Goal: Download file/media

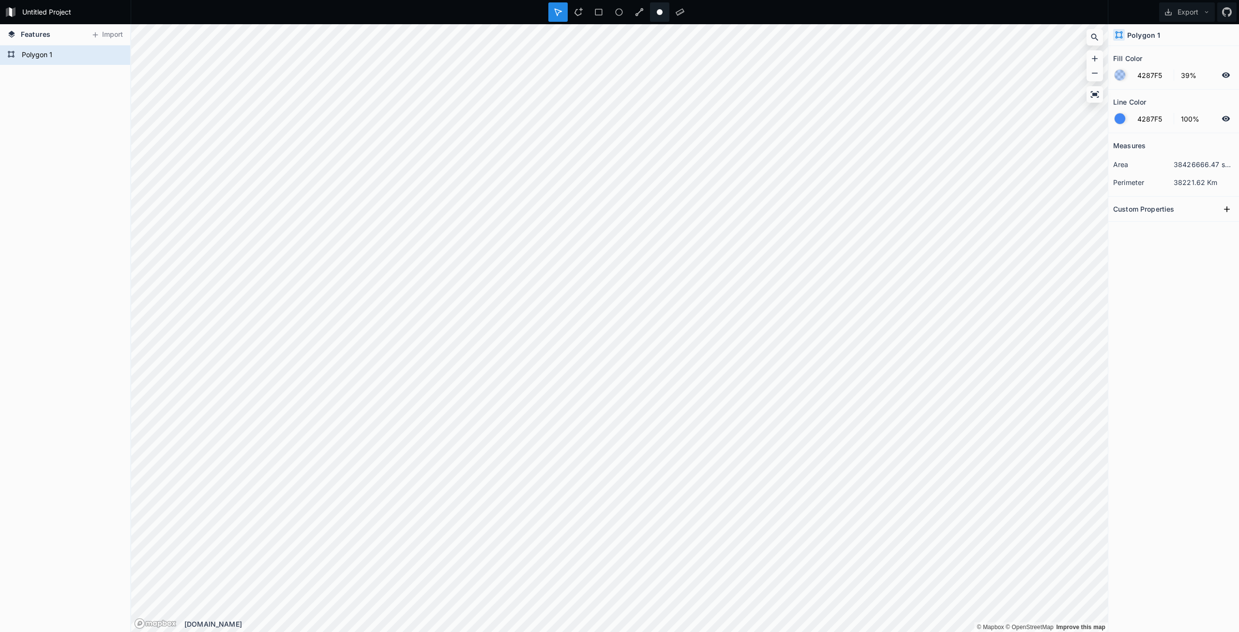
click at [662, 12] on circle at bounding box center [660, 12] width 6 height 6
click at [558, 18] on div at bounding box center [557, 11] width 19 height 19
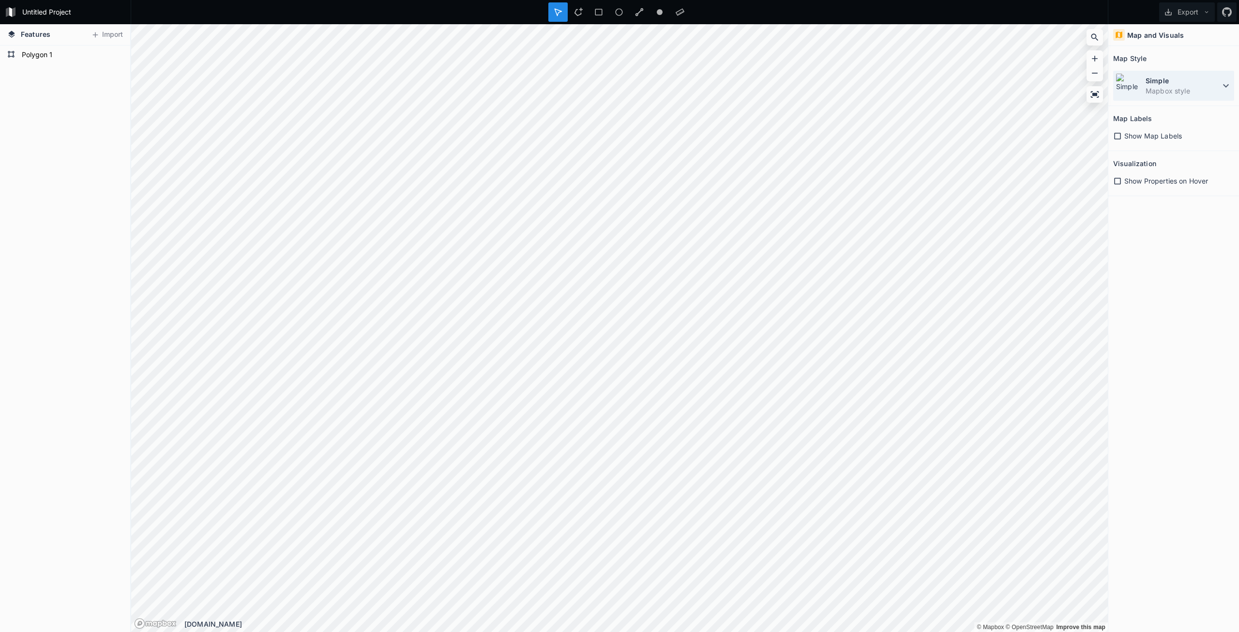
click at [1188, 89] on dd "Mapbox style" at bounding box center [1183, 91] width 75 height 10
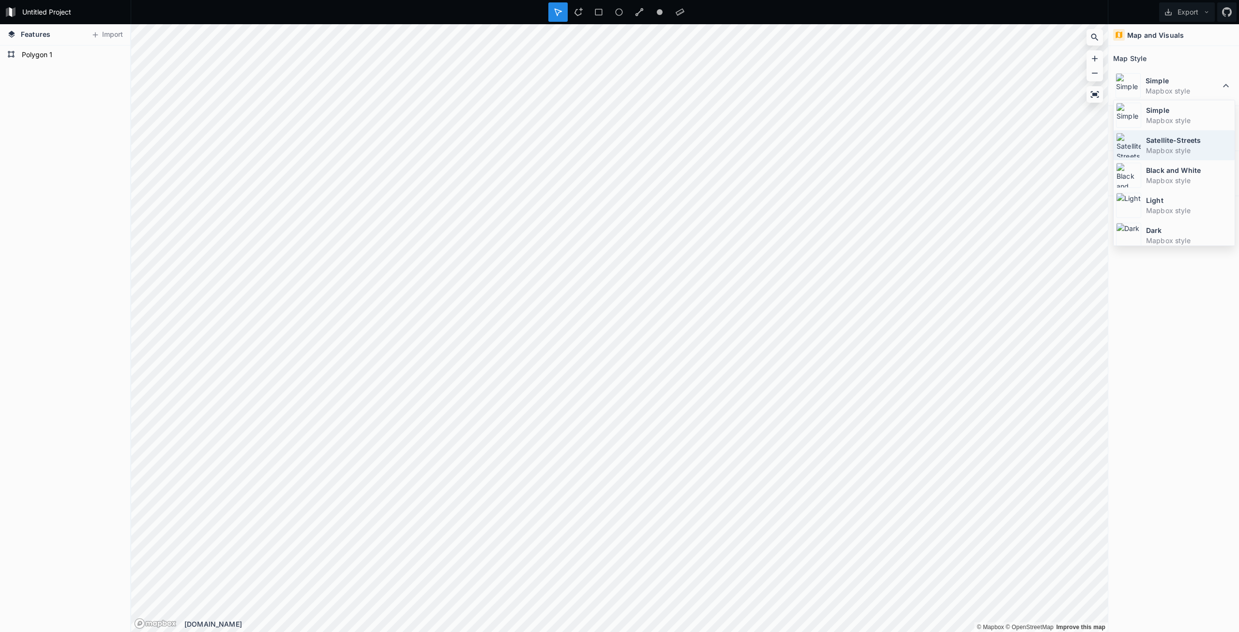
click at [1193, 147] on dd "Mapbox style" at bounding box center [1189, 150] width 86 height 10
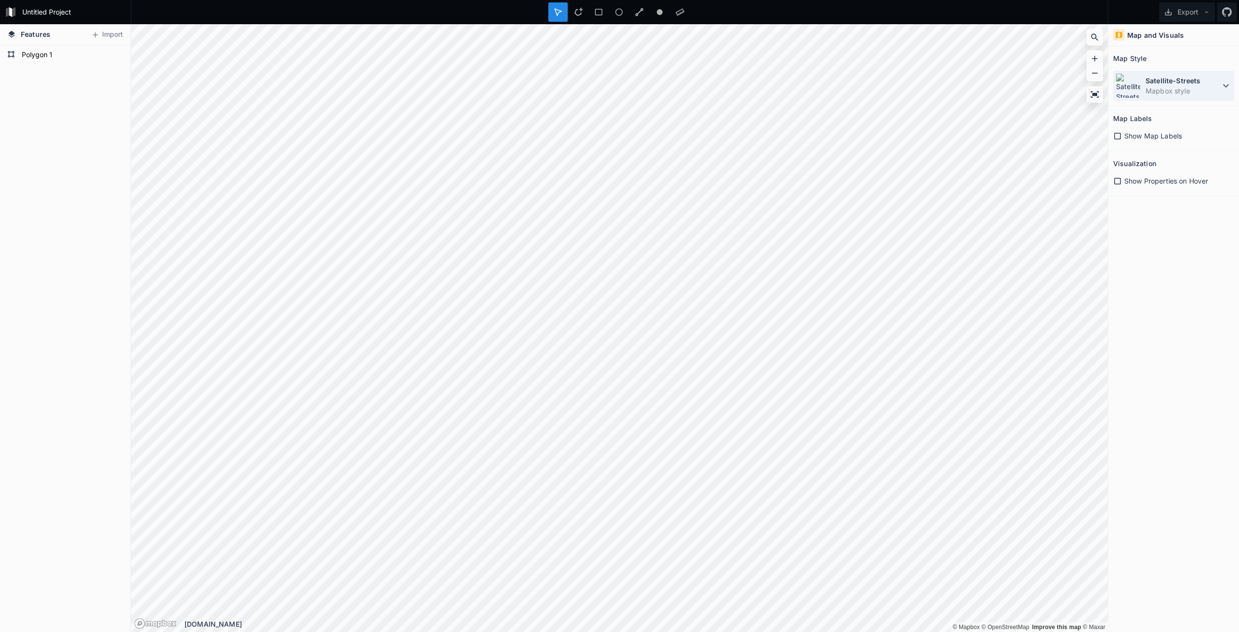
click at [1177, 86] on dd "Mapbox style" at bounding box center [1183, 91] width 75 height 10
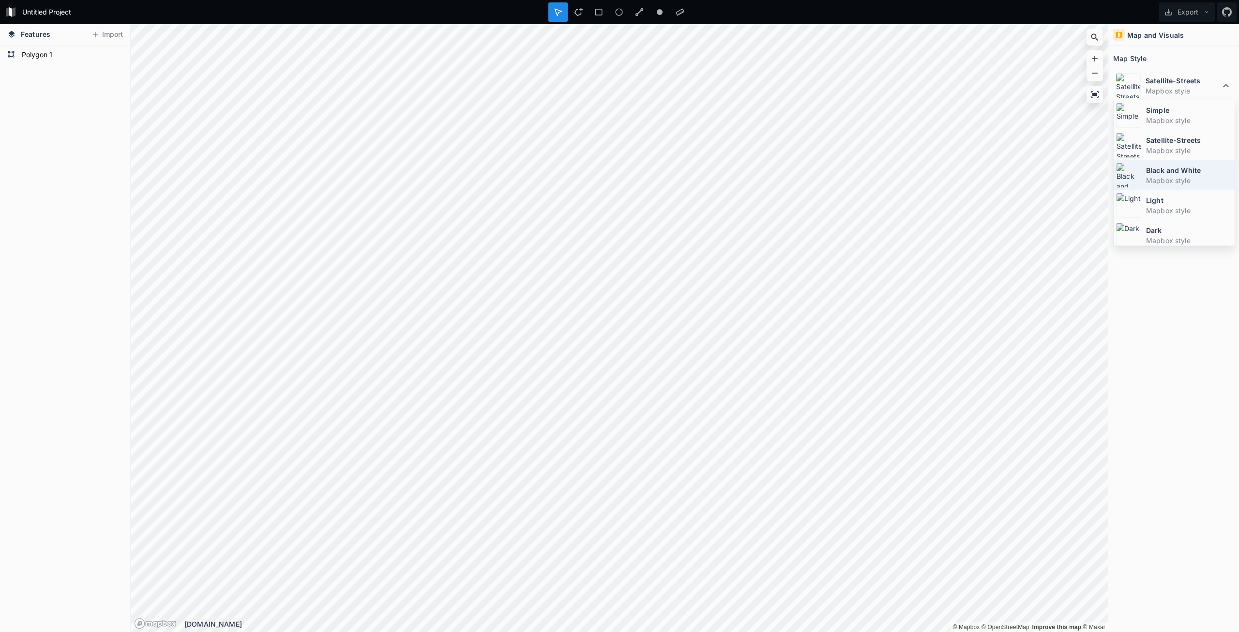
click at [1190, 173] on dt "Black and White" at bounding box center [1189, 170] width 86 height 10
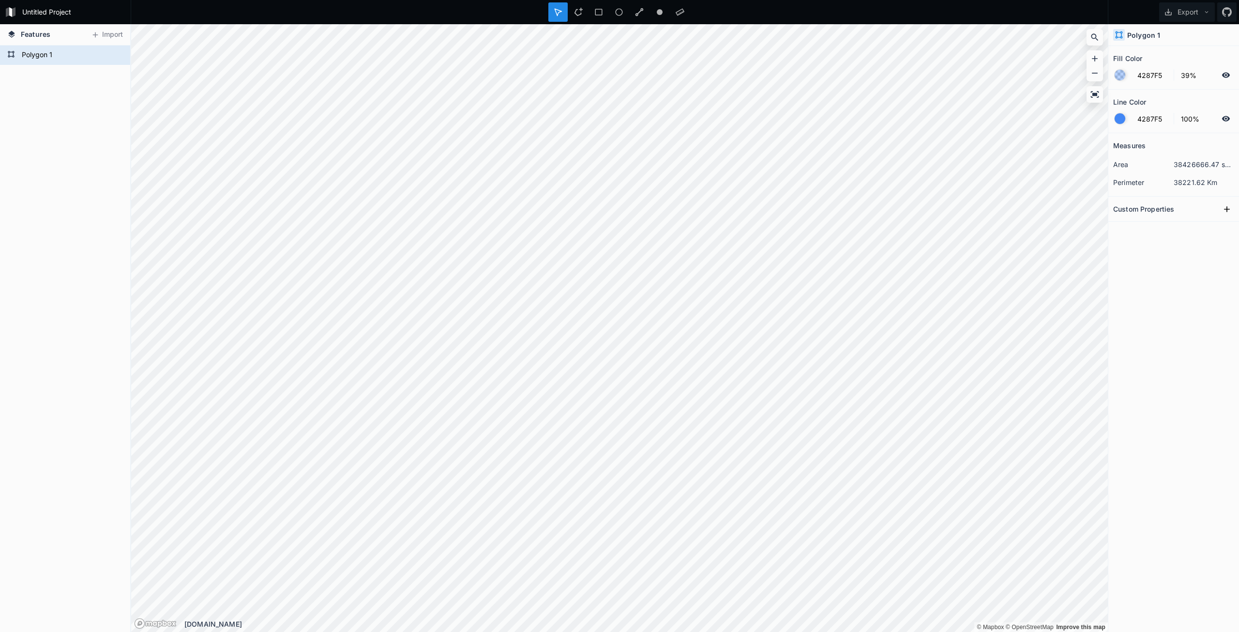
click at [1120, 73] on div at bounding box center [1120, 75] width 11 height 11
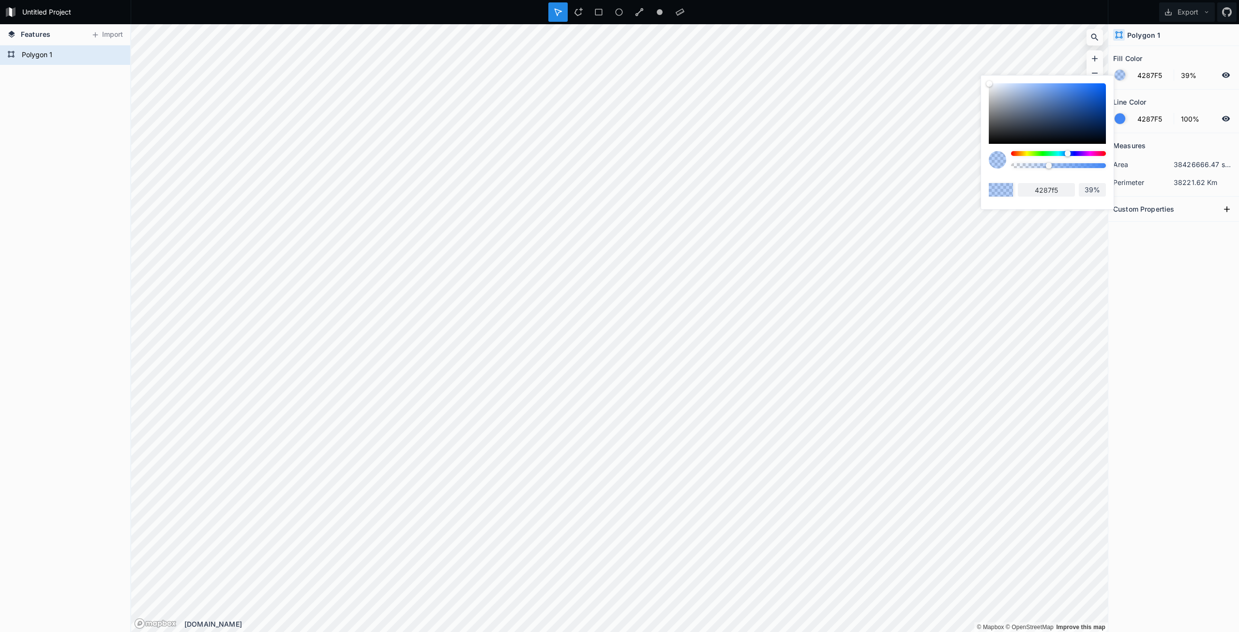
click at [999, 85] on div at bounding box center [1047, 113] width 117 height 61
type input "E1EAF7"
type input "e1eaf7"
type input "DCE5F2"
type input "dce5f2"
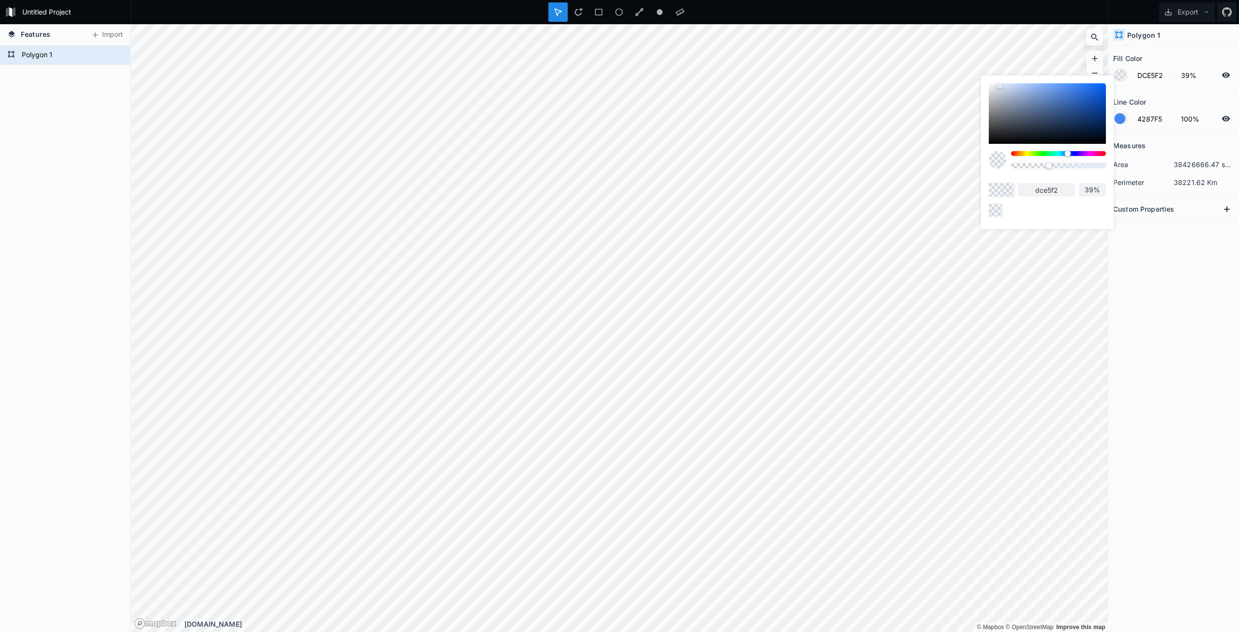
type input "DAE2F0"
type input "dae2f0"
type input "DDE4F0"
type input "dde4f0"
type input "DFE5F0"
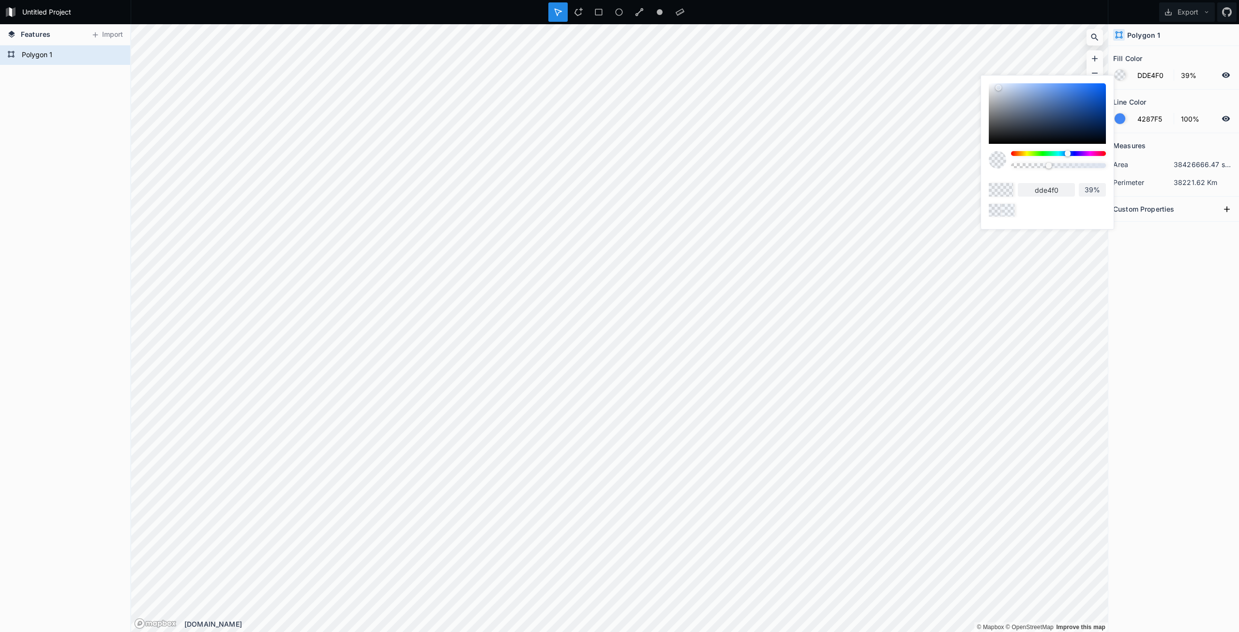
type input "dfe5f0"
type input "DDE4F0"
type input "dde4f0"
type input "DAE2F0"
type input "dae2f0"
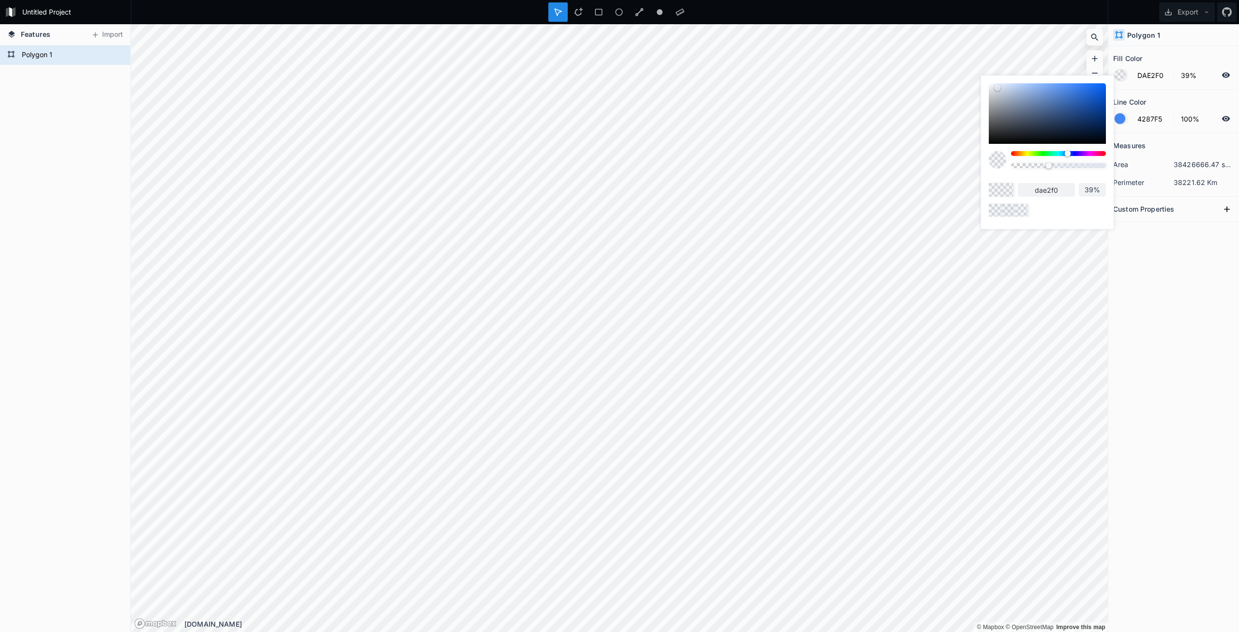
type input "D8E0ED"
type input "d8e0ed"
type input "D5DFED"
type input "d5dfed"
type input "D3DDED"
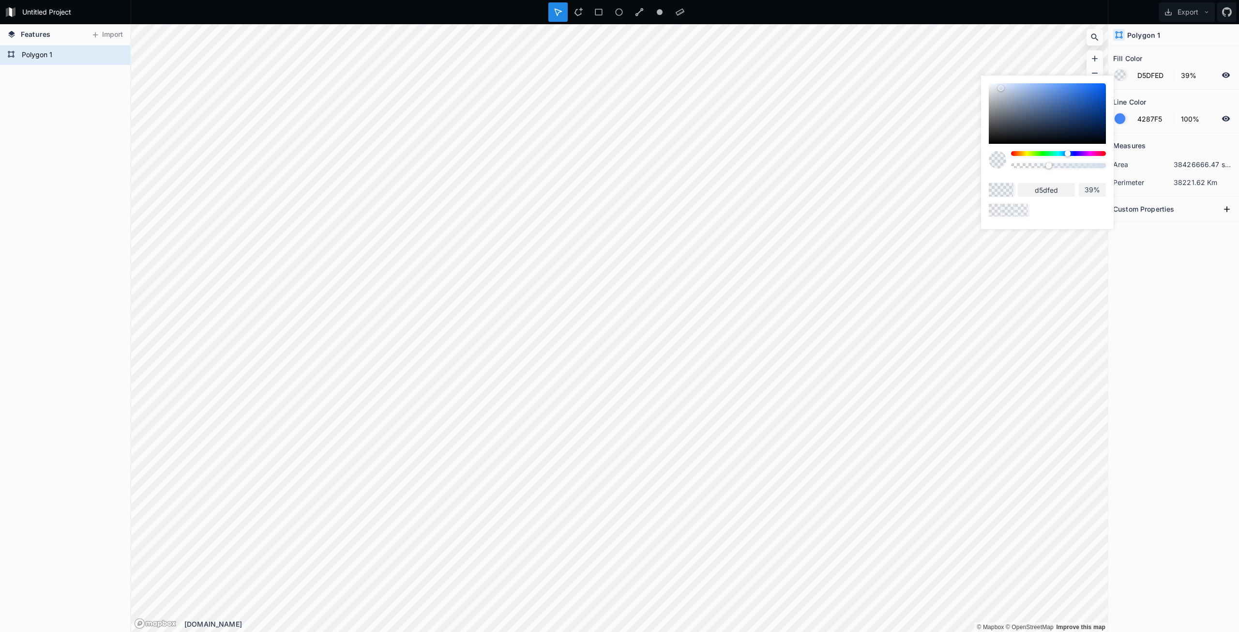
type input "d3dded"
type input "D1DCED"
type input "d1dced"
type input "D3DEF0"
type input "d3def0"
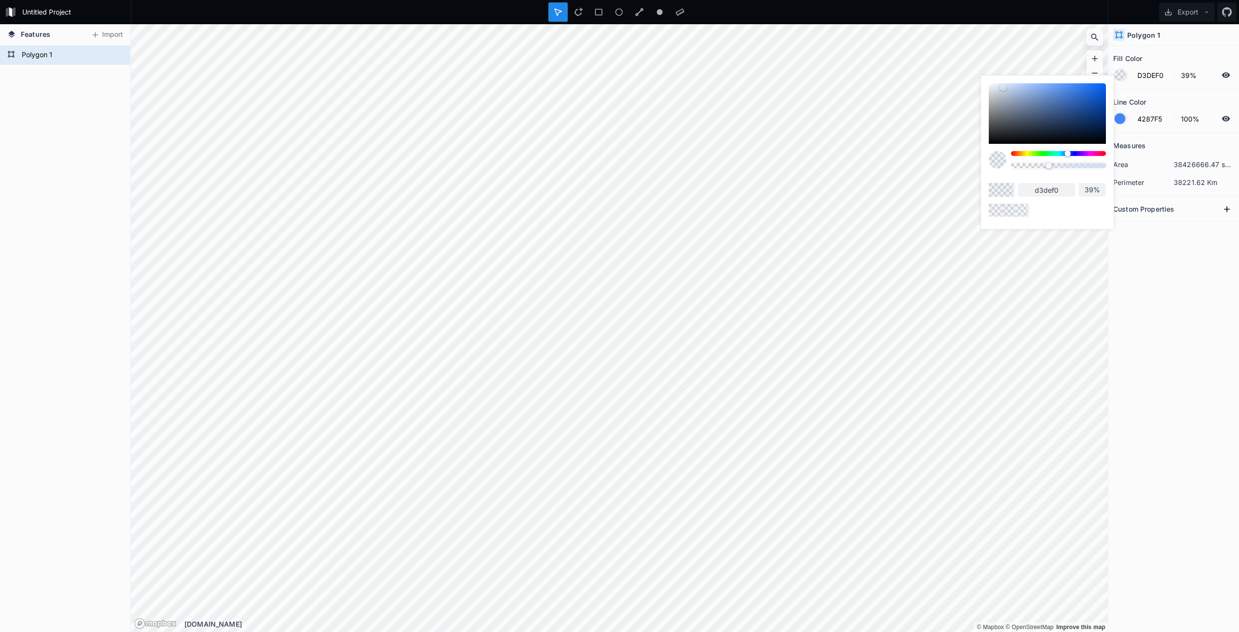
type input "D5E0F2"
type input "d5e0f2"
type input "D7E3F5"
type input "d7e3f5"
type input "DAE5F7"
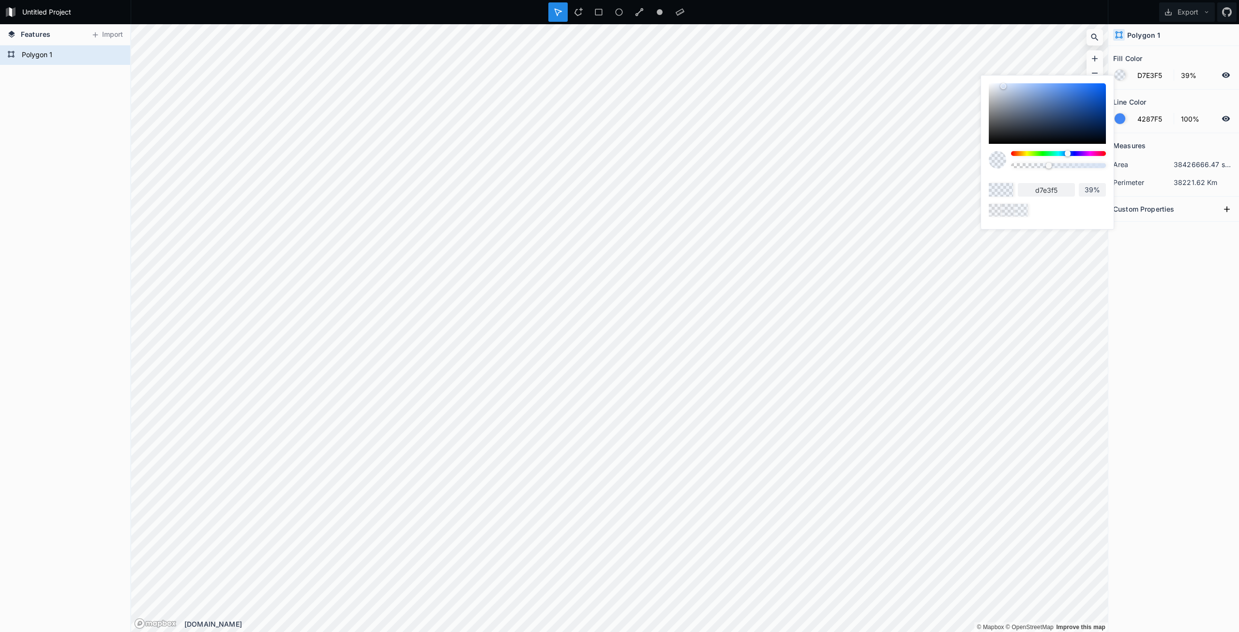
type input "dae5f7"
type input "DCE7FA"
type input "dce7fa"
type input "DEE9FA"
type input "dee9fa"
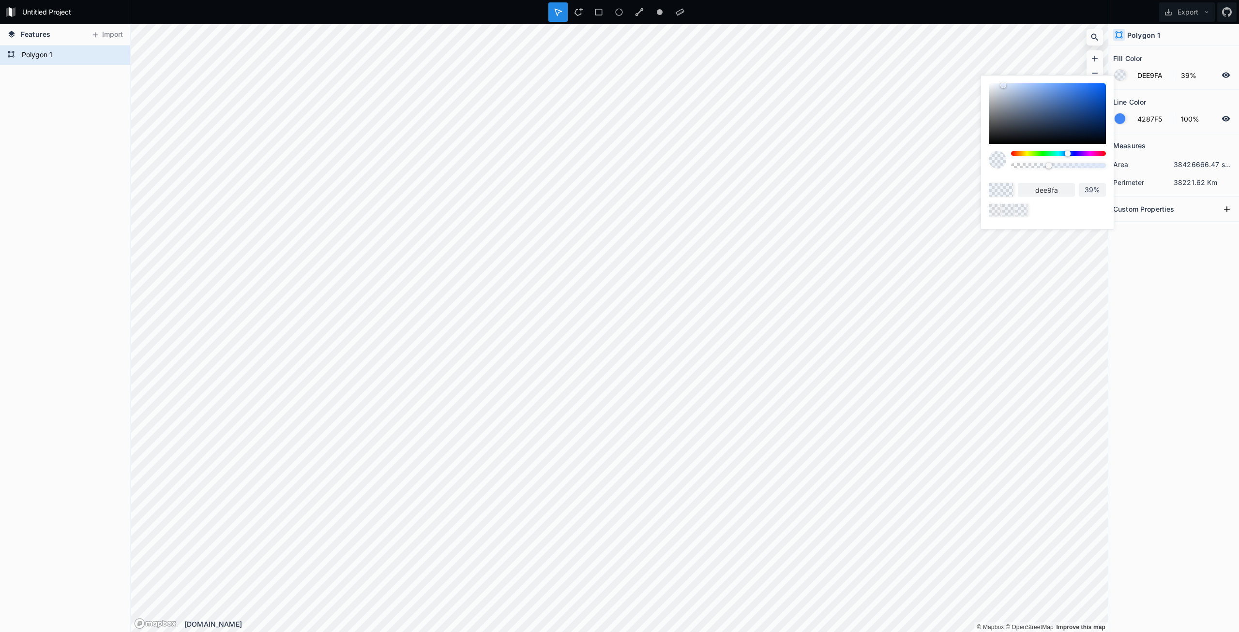
type input "E1EBFC"
type input "e1ebfc"
type input "DEE9FA"
type input "dee9fa"
type input "DFE8F7"
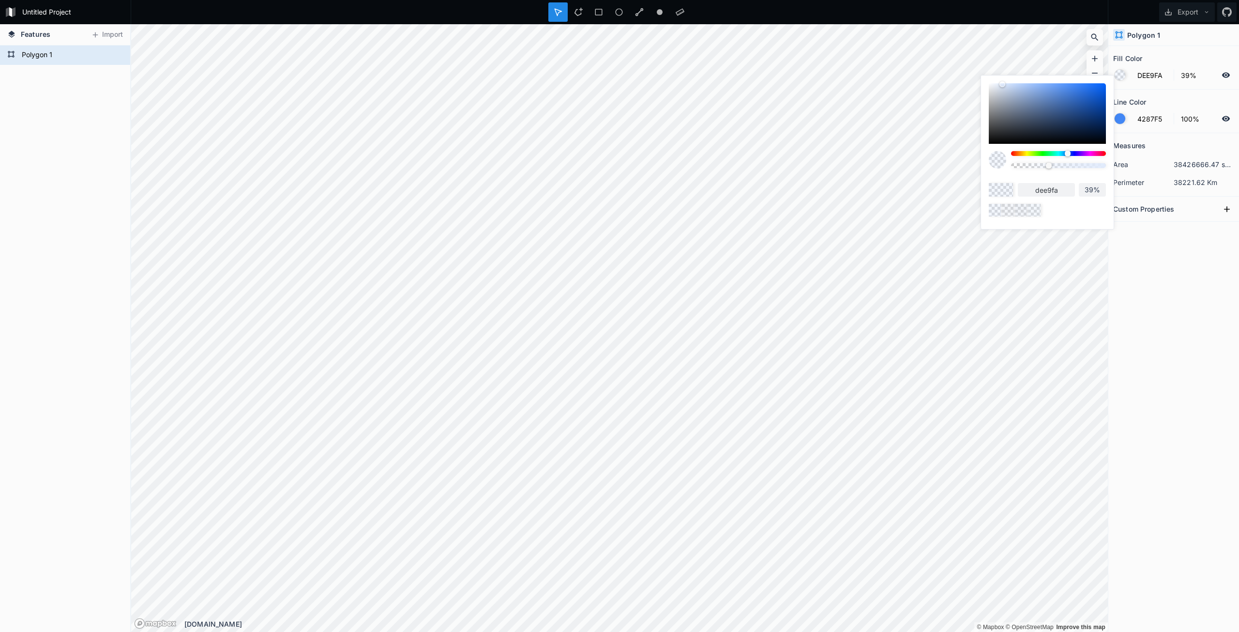
type input "dfe8f7"
type input "DCE6F5"
type input "dce6f5"
type input "D8E1F0"
type input "d8e1f0"
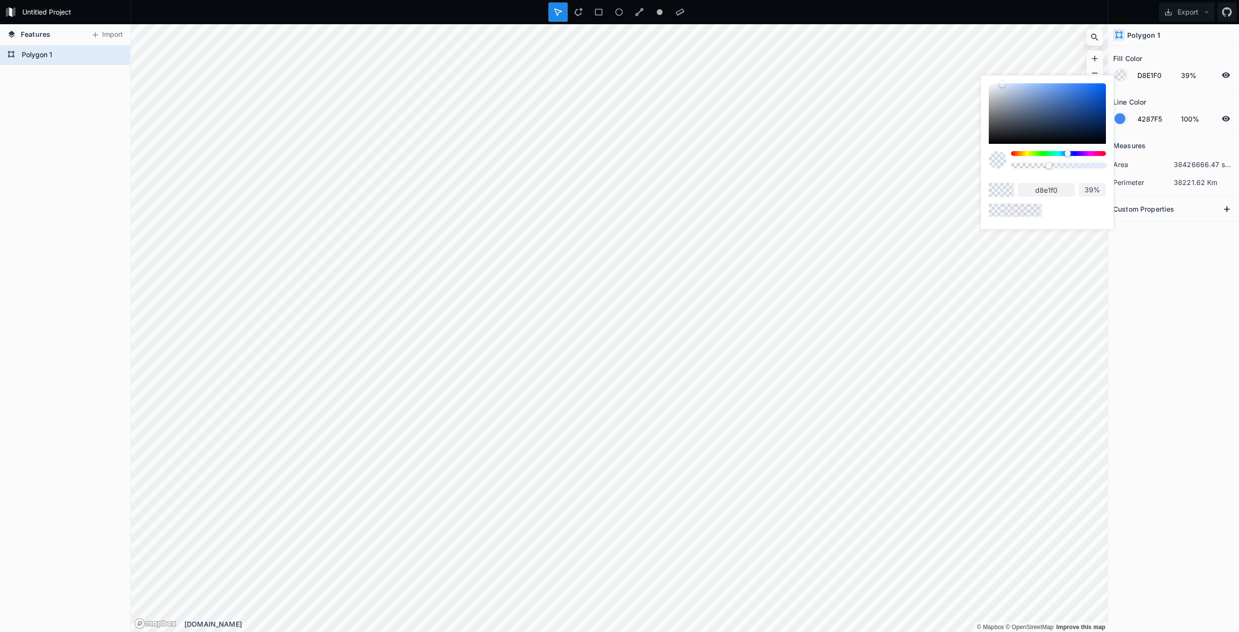
type input "D1DAE8"
type input "d1dae8"
type input "CFD7E6"
type input "cfd7e6"
type input "D1D9E6"
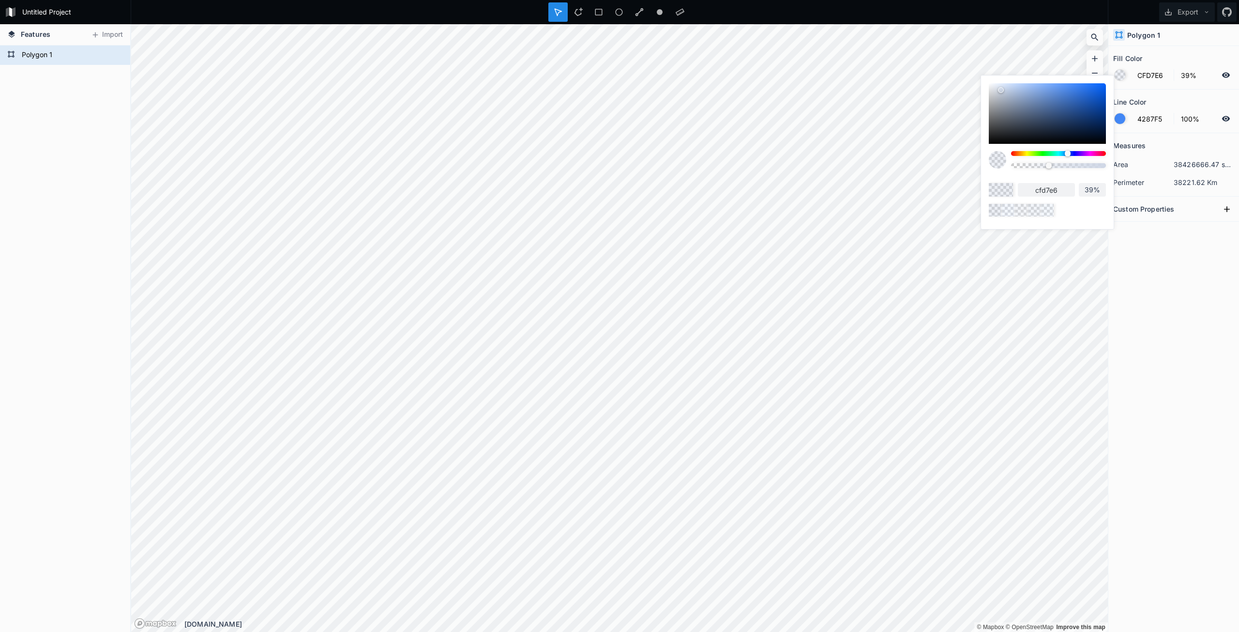
type input "d1d9e6"
type input "D5DDE8"
type input "d5dde8"
type input "D8DEE8"
type input "d8dee8"
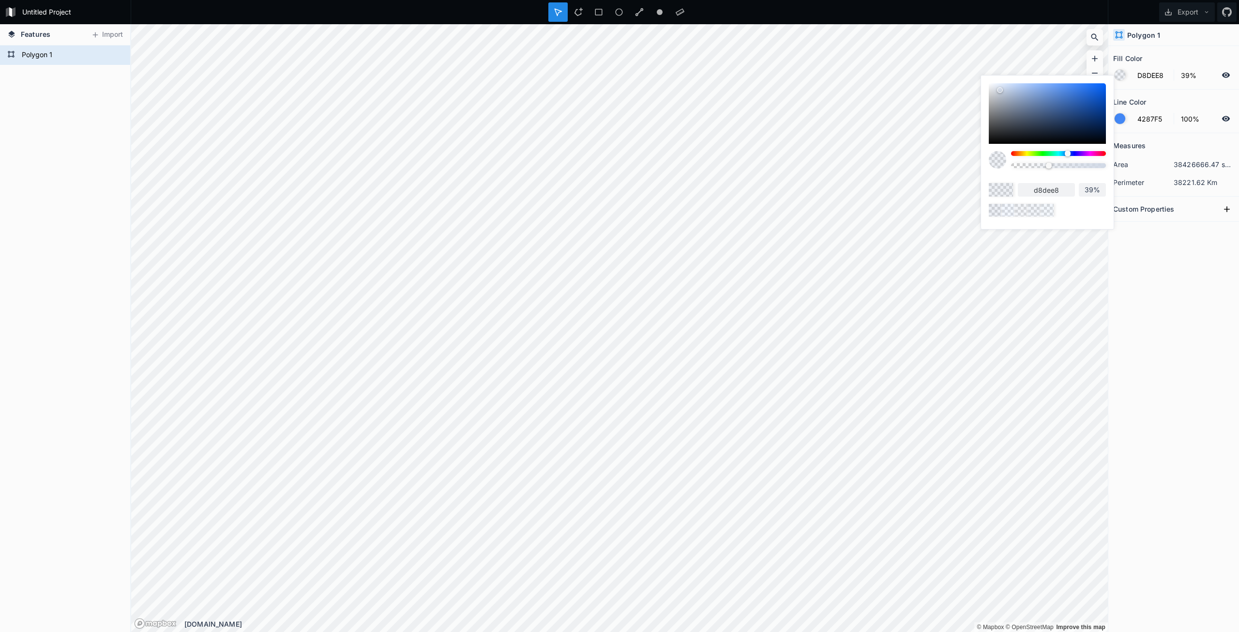
type input "DADFE8"
type input "dadfe8"
type input "DCE1E8"
type input "dce1e8"
type input "D8DDE6"
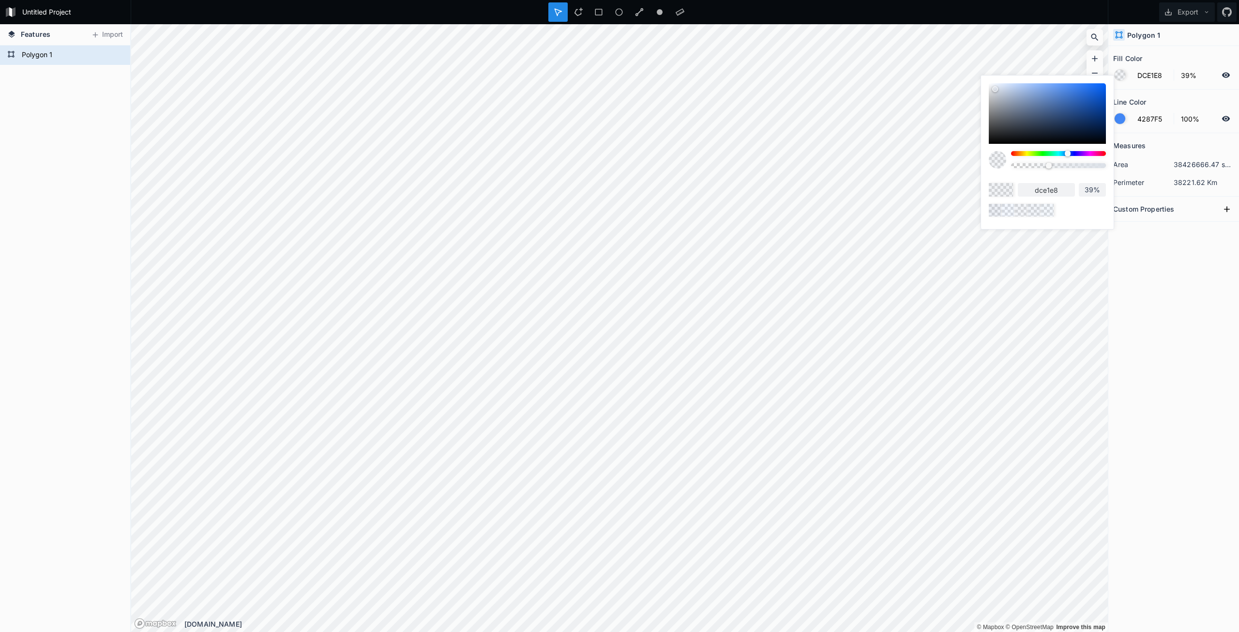
type input "d8dde6"
type input "CED5E0"
type input "ced5e0"
type input "C3CBD9"
type input "c3cbd9"
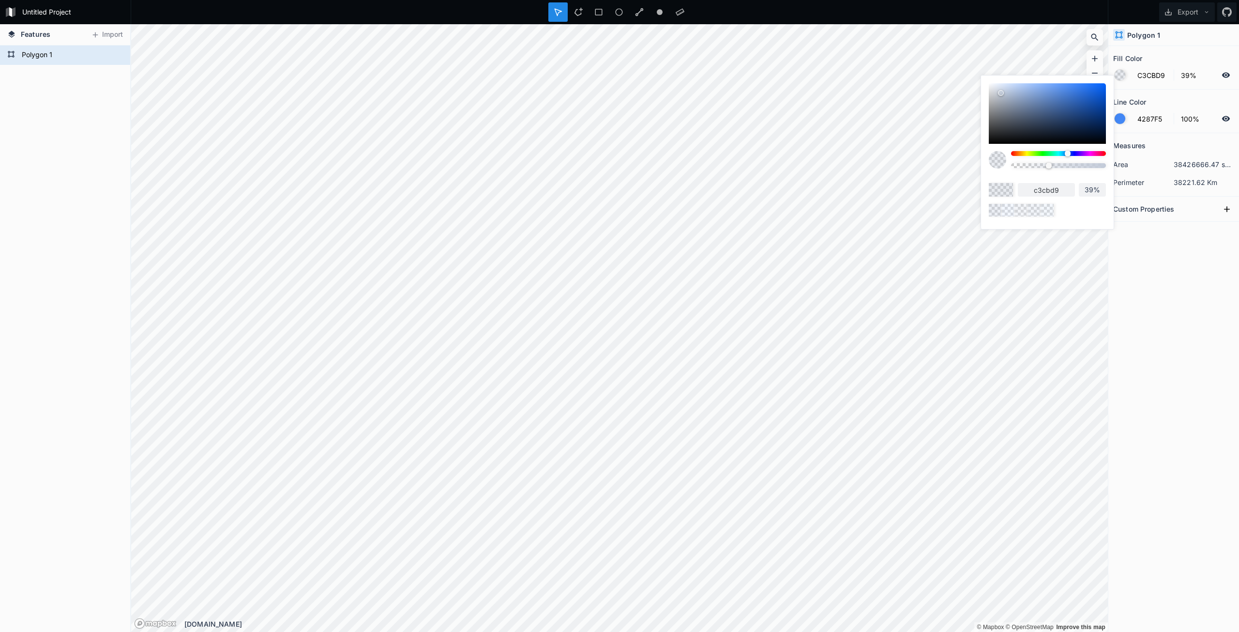
type input "B4BECF"
type input "b4becf"
type input "A5B1C4"
type input "a5b1c4"
type input "99A5BA"
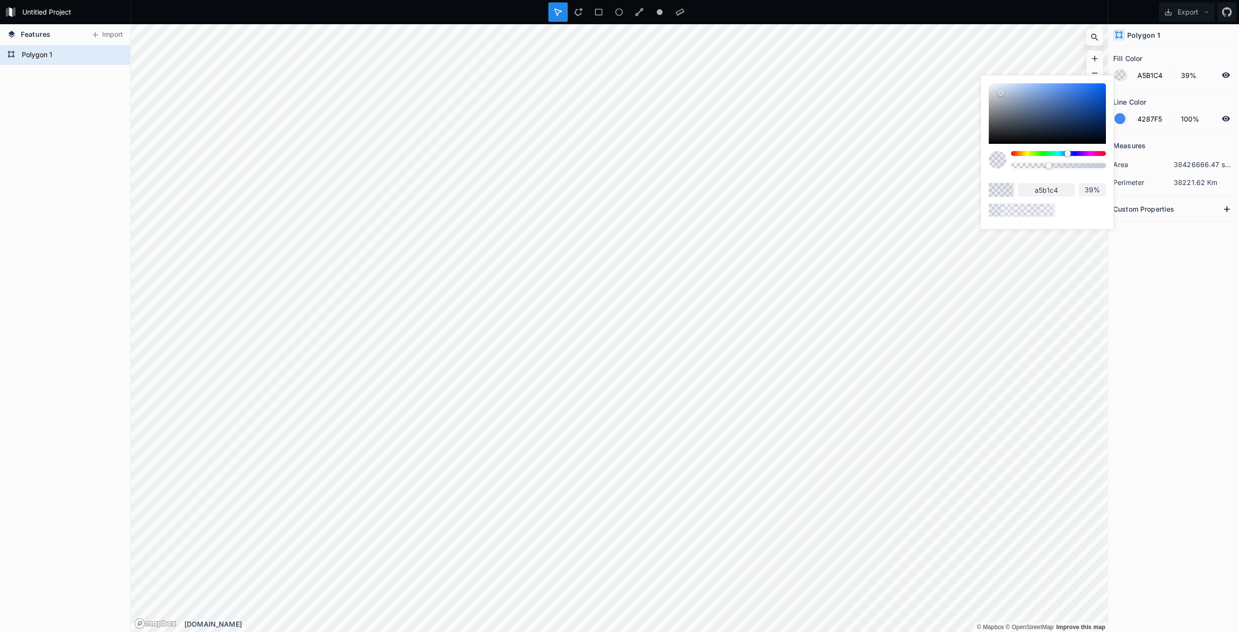
type input "99a5ba"
type input "8F9CB3"
type input "8f9cb3"
type input "8997AD"
type input "8997ad"
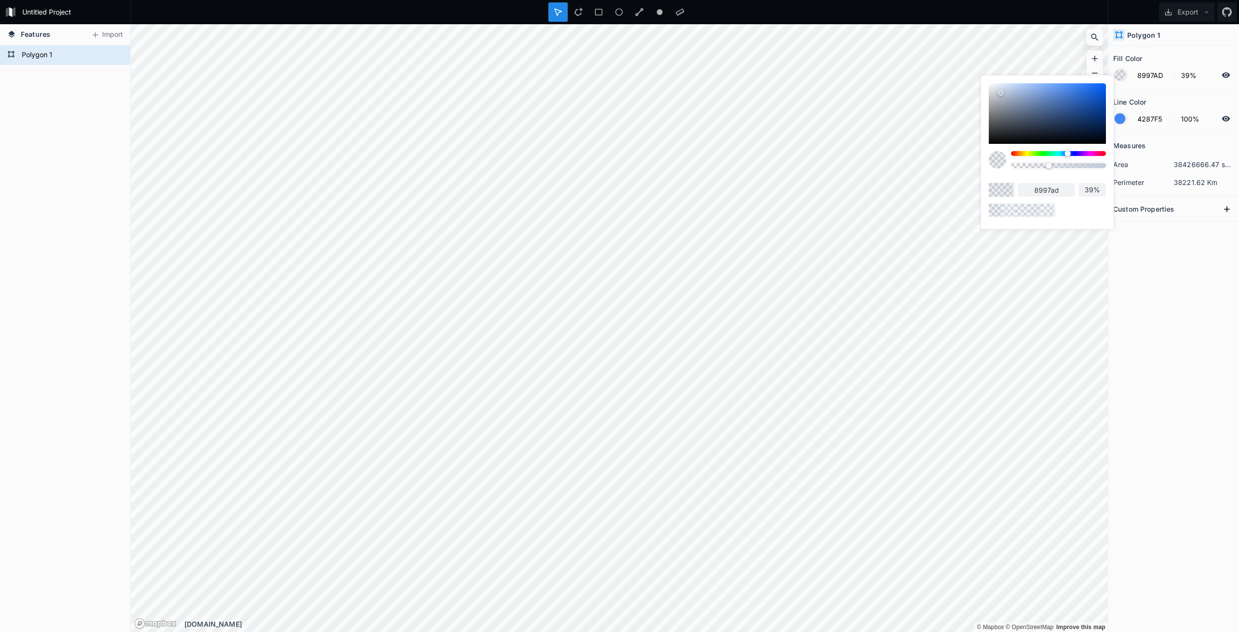
type input "8594AB"
type input "8594ab"
type input "8D9BB3"
type input "8d9bb3"
type input "919FB5"
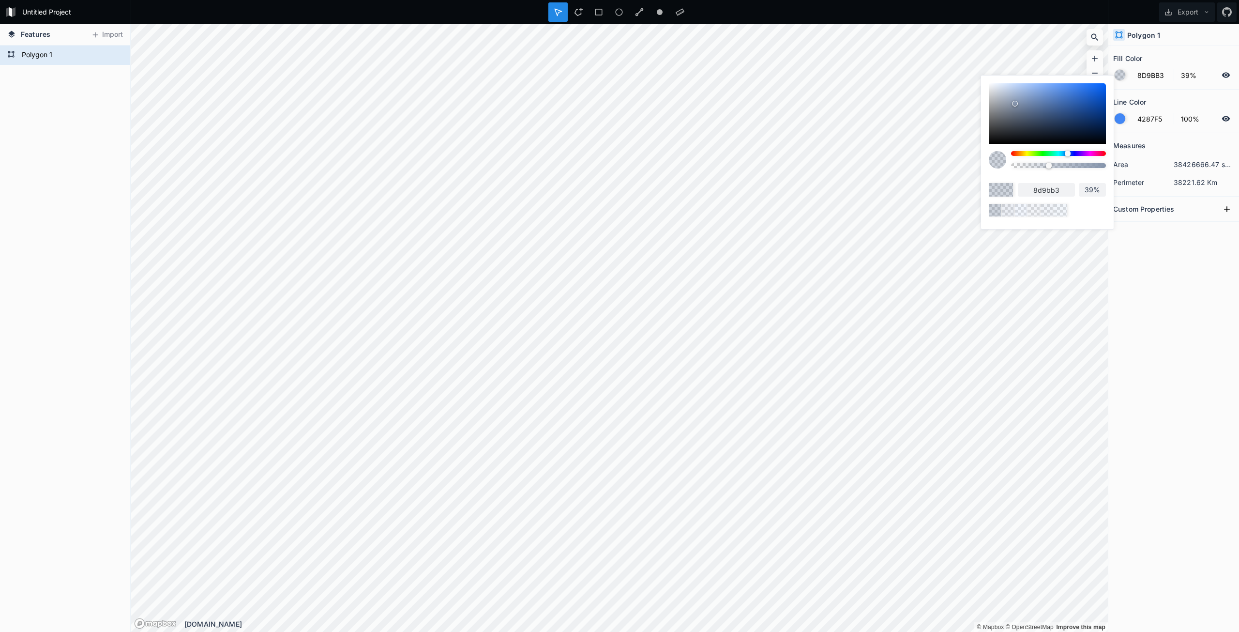
type input "919fb5"
type input "9DAABF"
type input "9daabf"
type input "A7B3C7"
type input "a7b3c7"
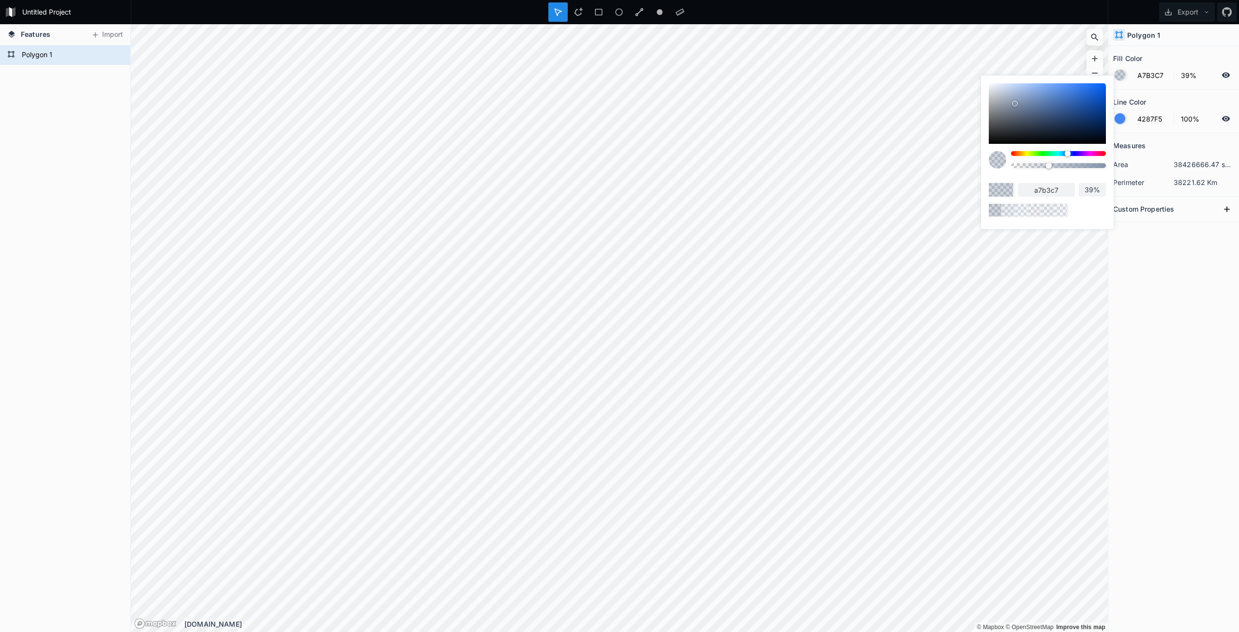
type input "B0BBCF"
type input "b0bbcf"
type input "B6C1D4"
type input "b6c1d4"
type input "BFCADB"
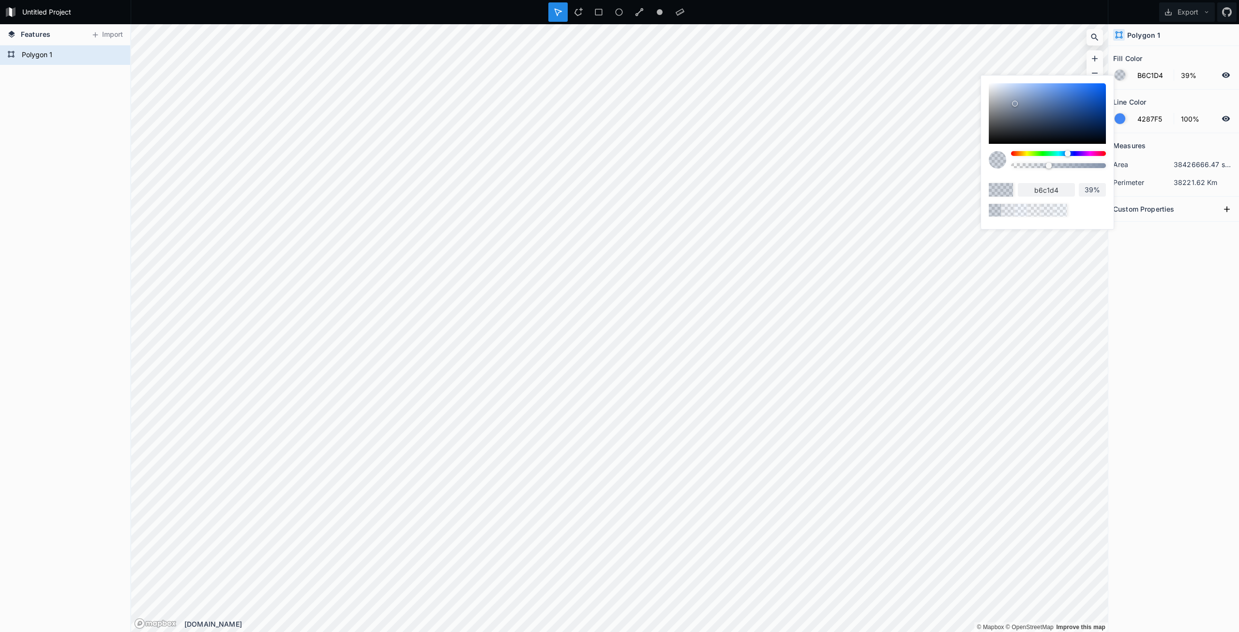
type input "bfcadb"
type input "C1CBDB"
type input "c1cbdb"
type input "C3CDDE"
type input "c3cdde"
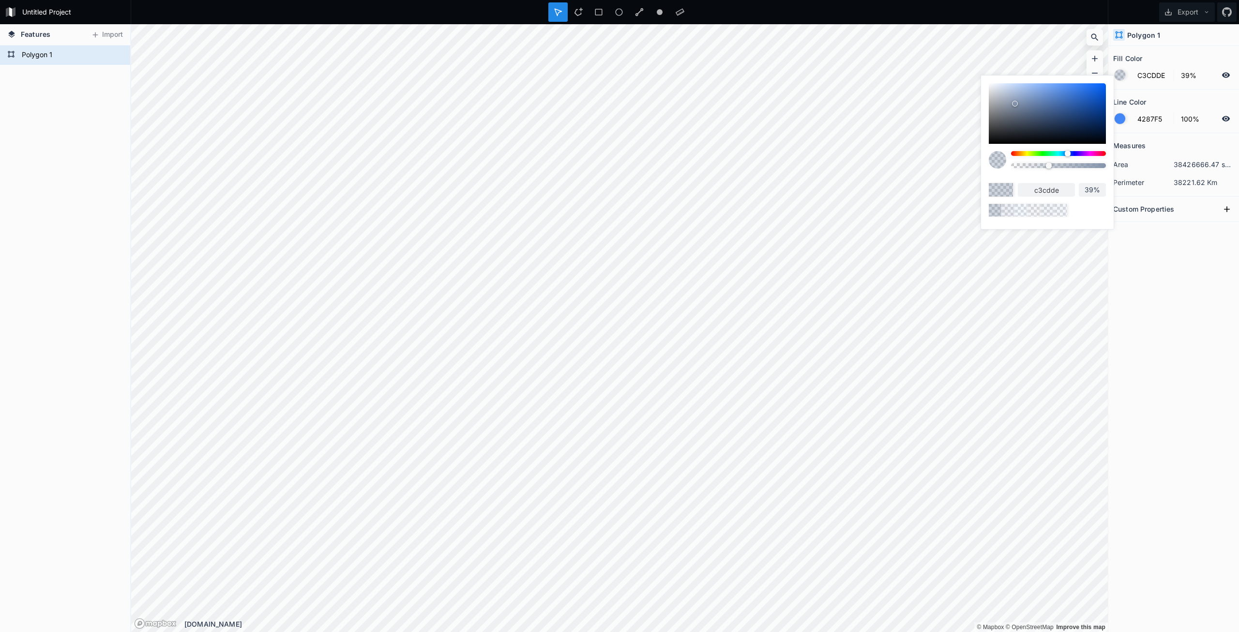
type input "C8D1E0"
type input "c8d1e0"
type input "CAD4E3"
type input "cad4e3"
type input "CCD6E6"
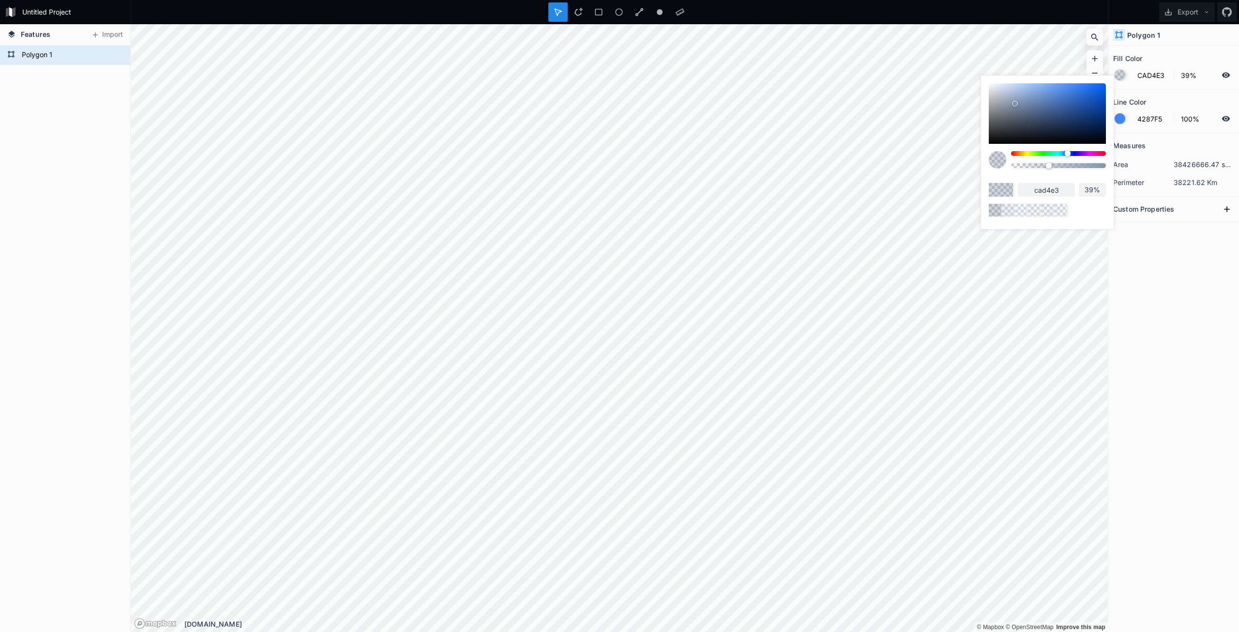
type input "ccd6e6"
type input "D1DAE8"
type input "d1dae8"
type input "D3DCEB"
type input "d3dceb"
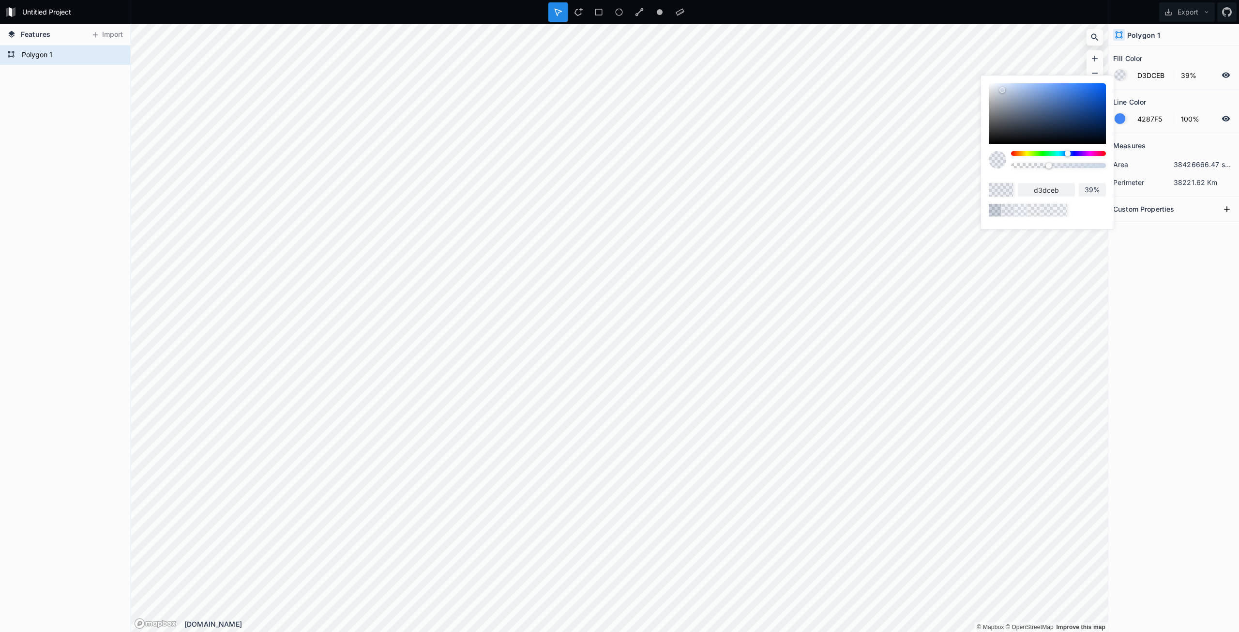
type input "D8E1F0"
type input "d8e1f0"
type input "DAE2F0"
type input "dae2f0"
type input "DCE5F2"
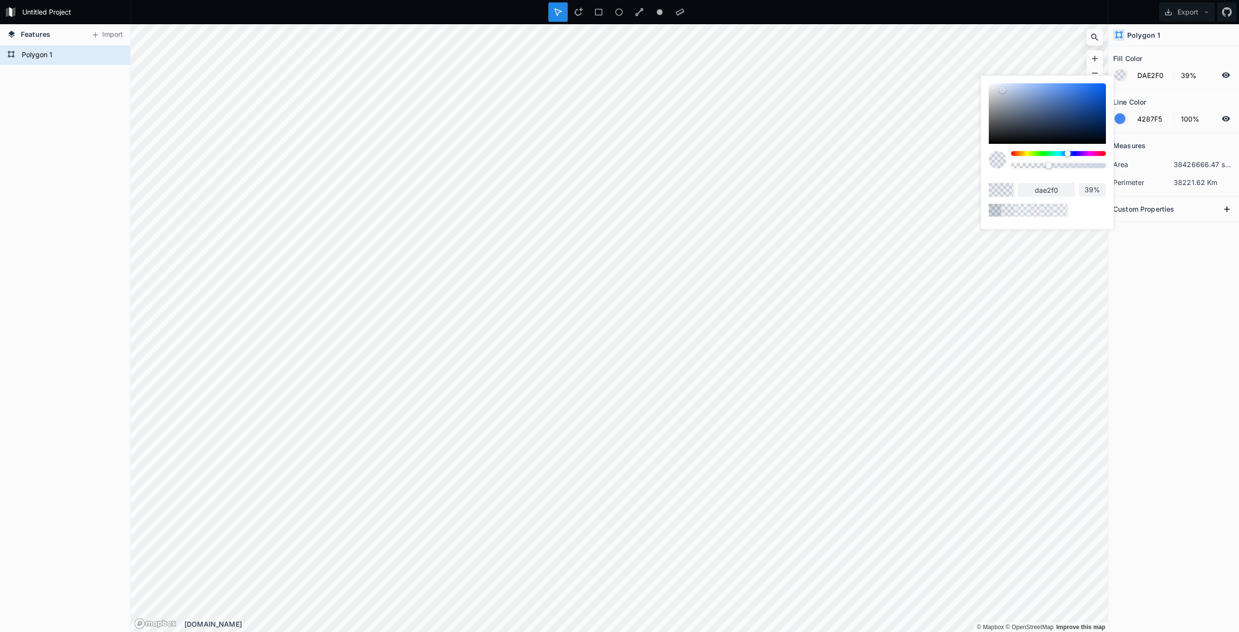
type input "dce5f2"
type input "DDE4F0"
type input "dde4f0"
type input "DAE1ED"
type input "dae1ed"
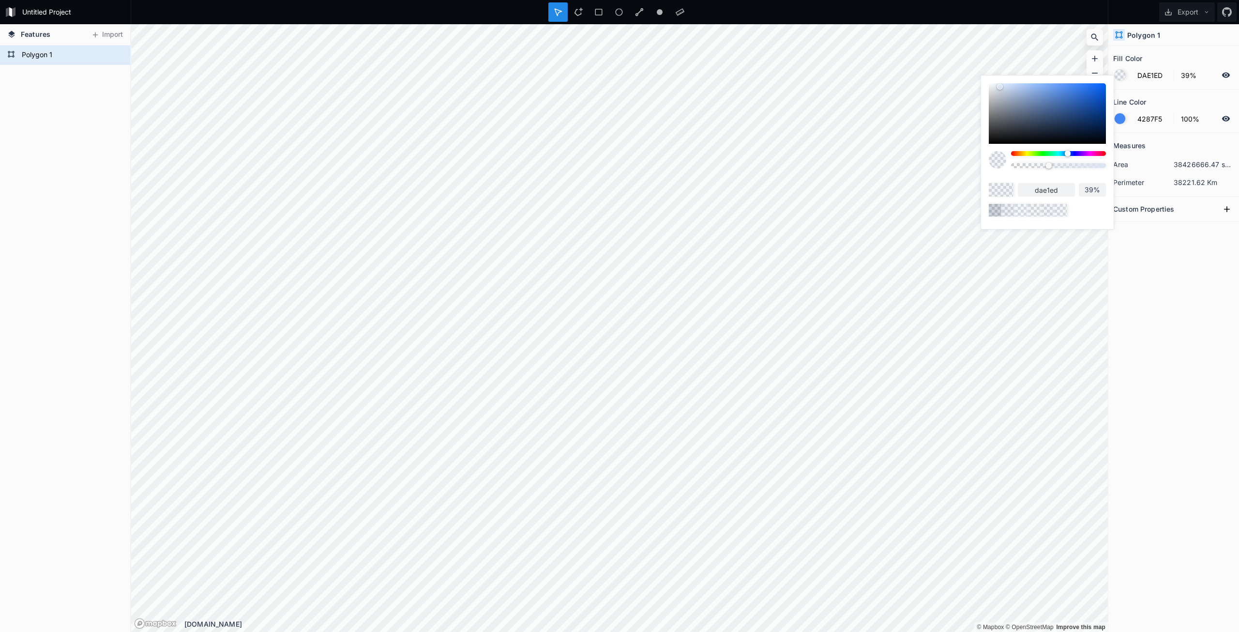
type input "D5DDE8"
type input "d5dde8"
type input "D3DAE6"
type input "d3dae6"
type input "D5DCE6"
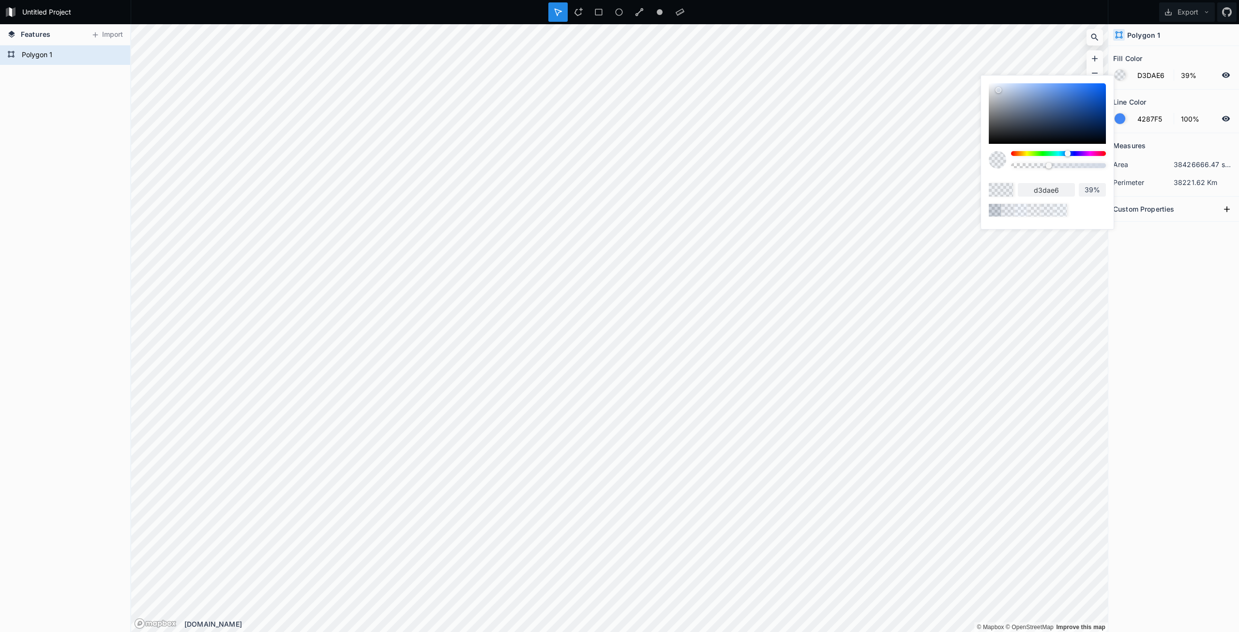
type input "d5dce6"
type input "D3D9E3"
type input "d3d9e3"
type input "D3D8E0"
type input "d3d8e0"
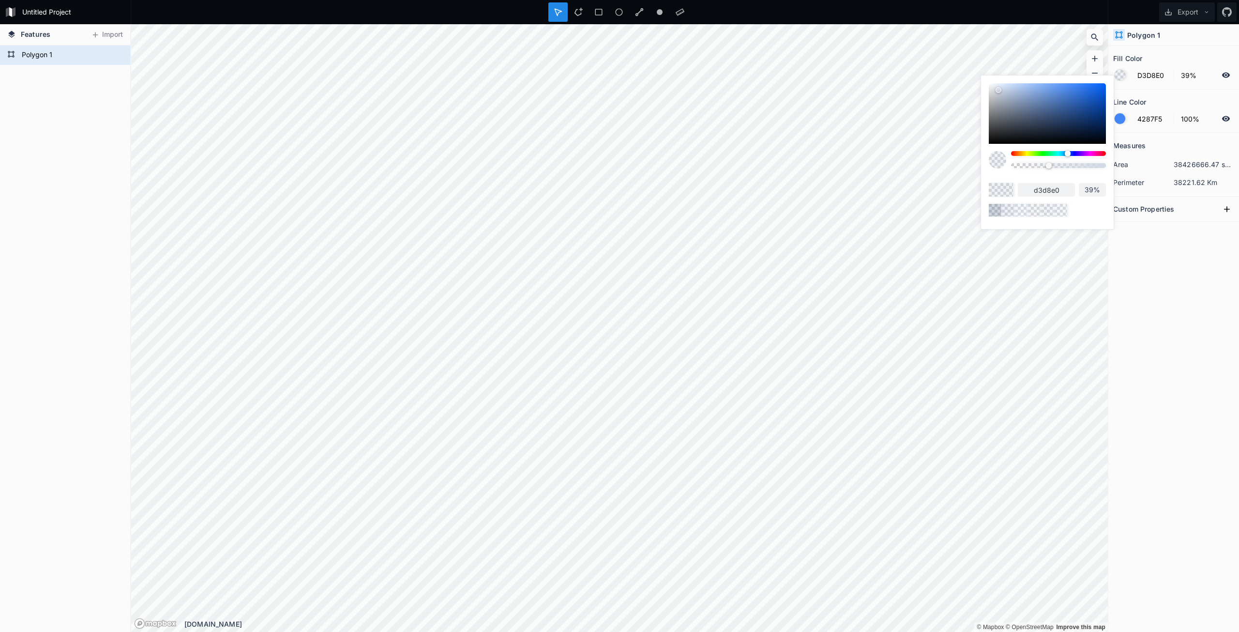
type input "D1D6DE"
type input "d1d6de"
type input "CED3DB"
type input "ced3db"
type input "D3D8E0"
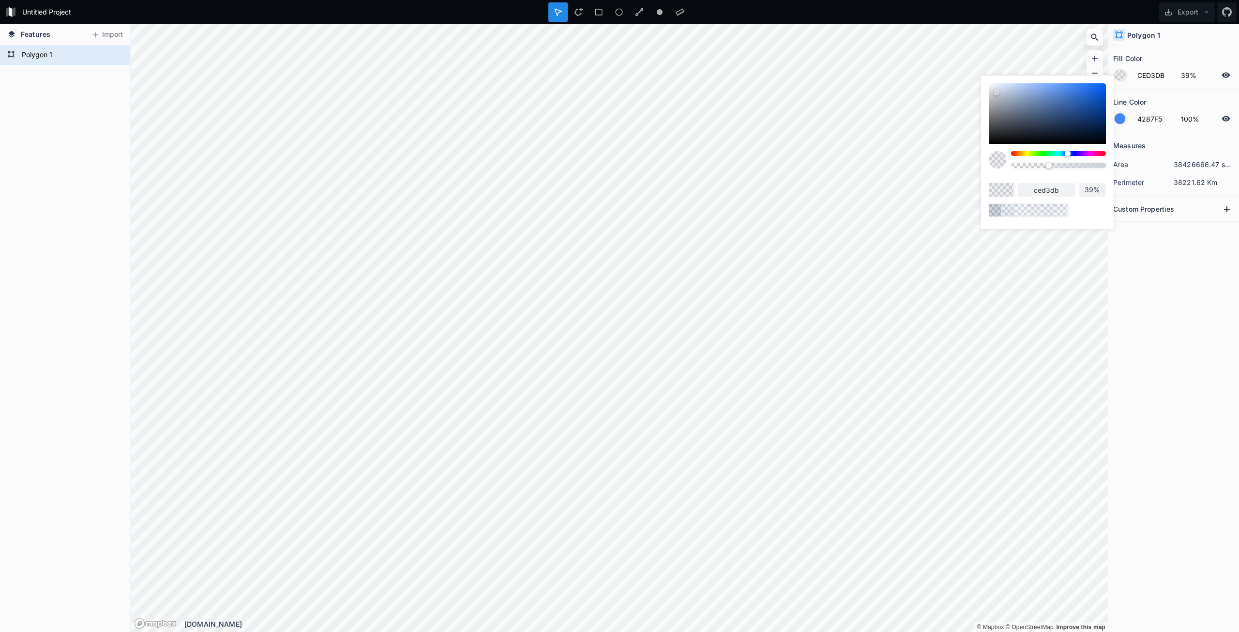
type input "d3d8e0"
type input "D8DDE6"
type input "d8dde6"
type input "DDE2EB"
type input "dde2eb"
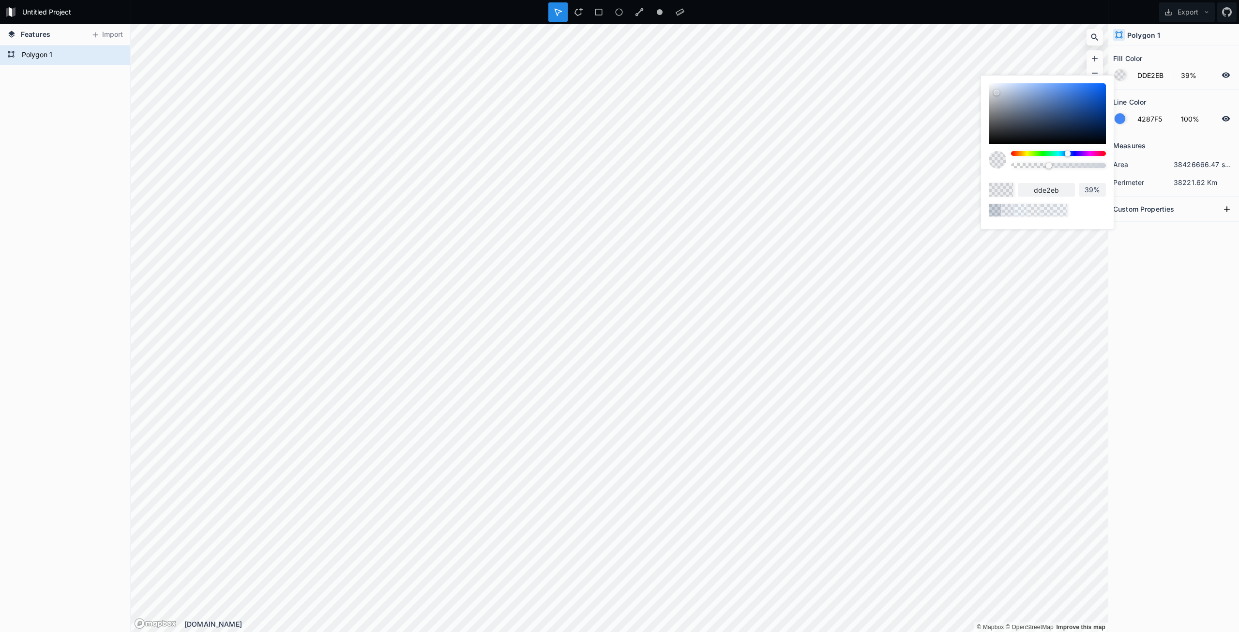
type input "DFE4ED"
type input "dfe4ed"
type input "E1E7F0"
type input "e1e7f0"
type input "E4E8F0"
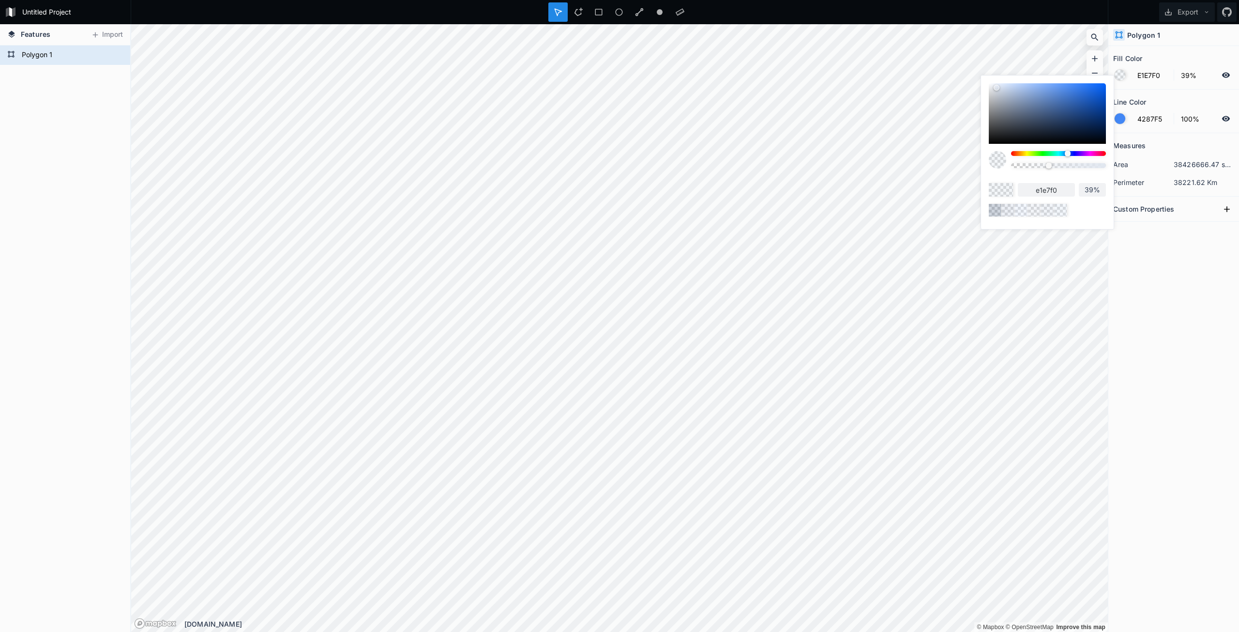
type input "e4e8f0"
type input "DCE1E8"
type input "dce1e8"
type input "DADEE6"
type input "dadee6"
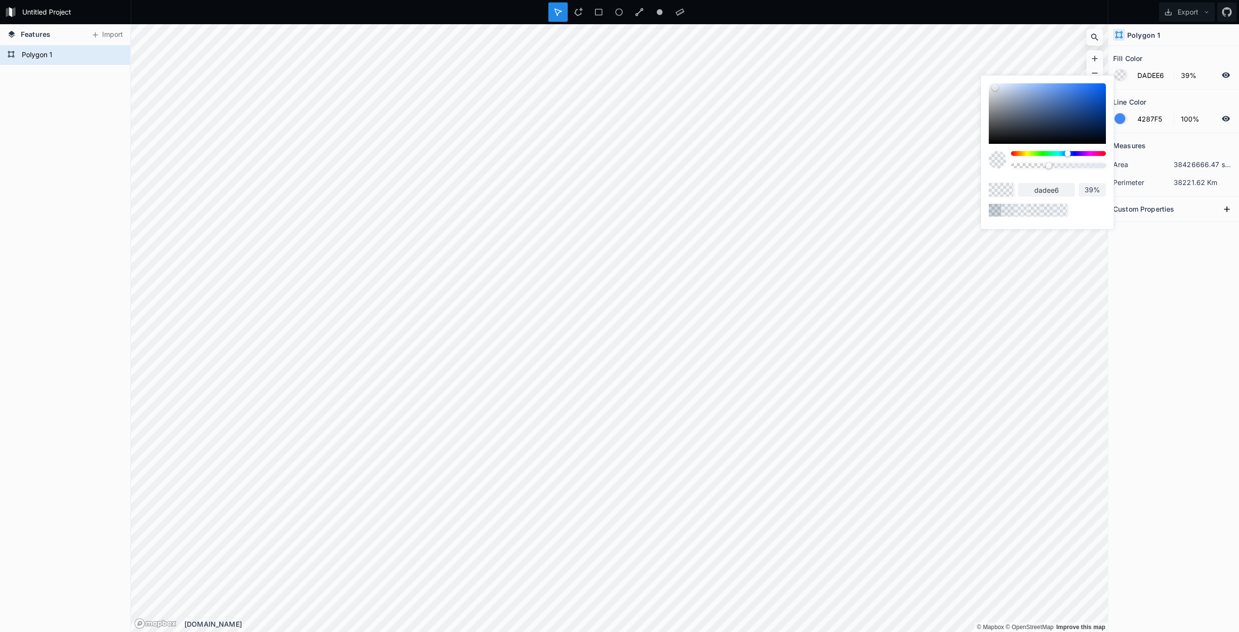
type input "D3D7DE"
type input "d3d7de"
type input "D0D5DB"
type input "d0d5db"
type input "CED2D9"
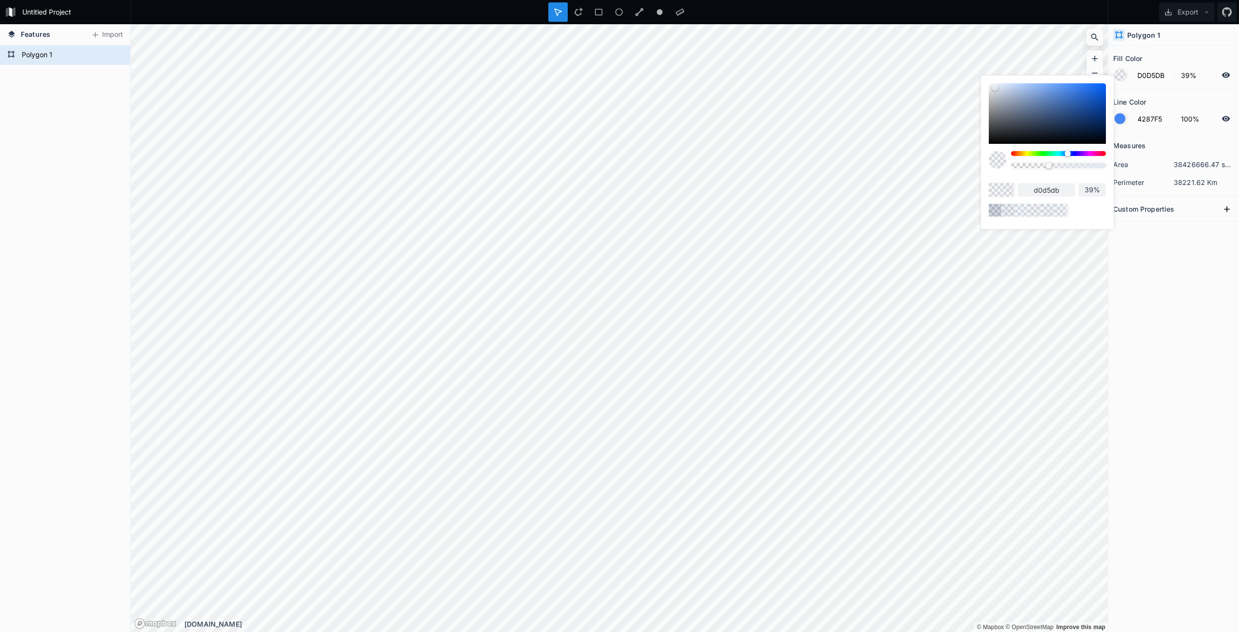
type input "ced2d9"
type input "D0D3D9"
type input "d0d3d9"
type input "D2D5D9"
type input "d2d5d9"
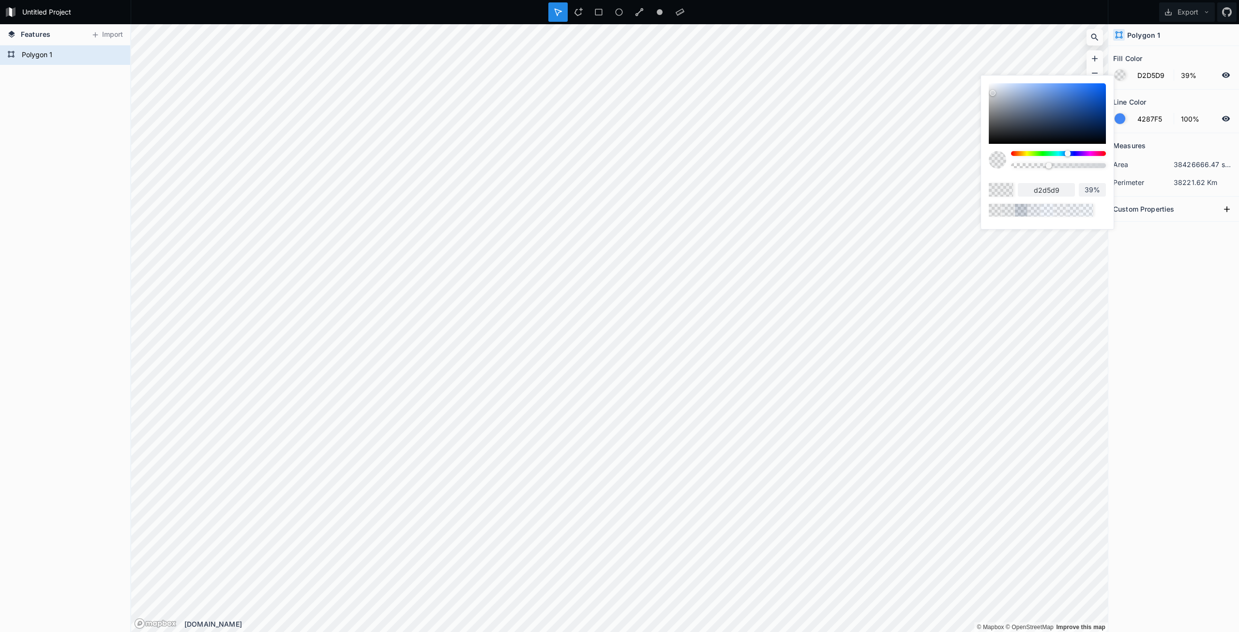
type input "D0D3D9"
type input "d0d3d9"
type input "CBD0D6"
type input "cbd0d6"
type input "C9CED6"
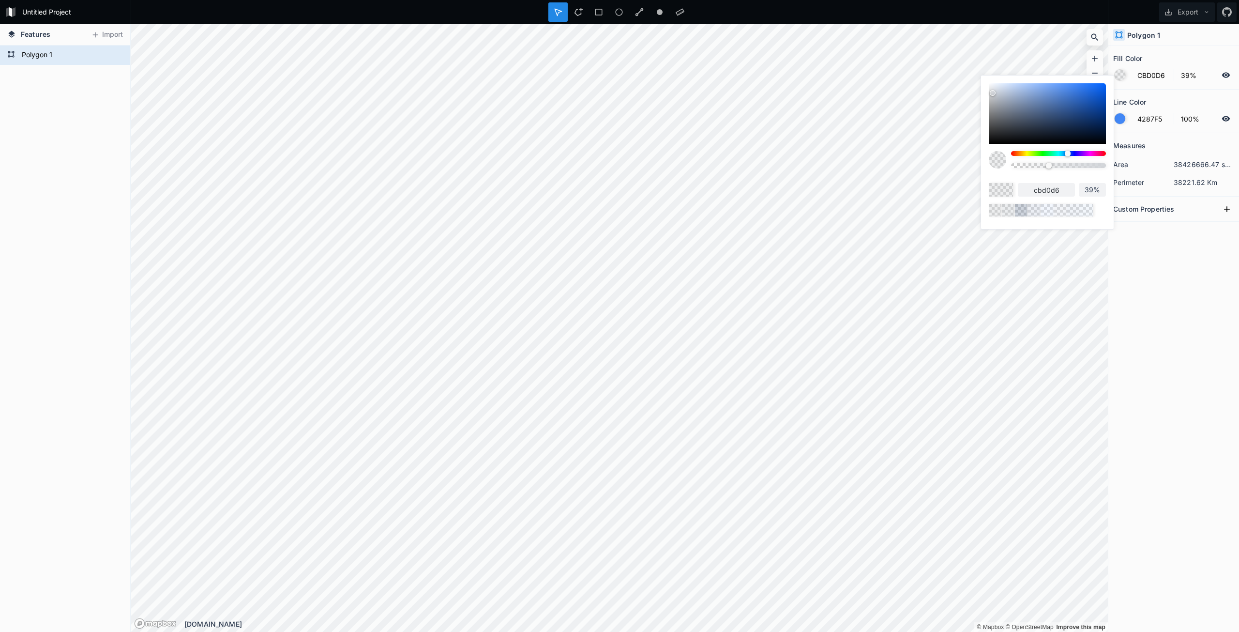
type input "c9ced6"
type input "C7CDD6"
type input "c7cdd6"
type input "C3C9D4"
type input "c3c9d4"
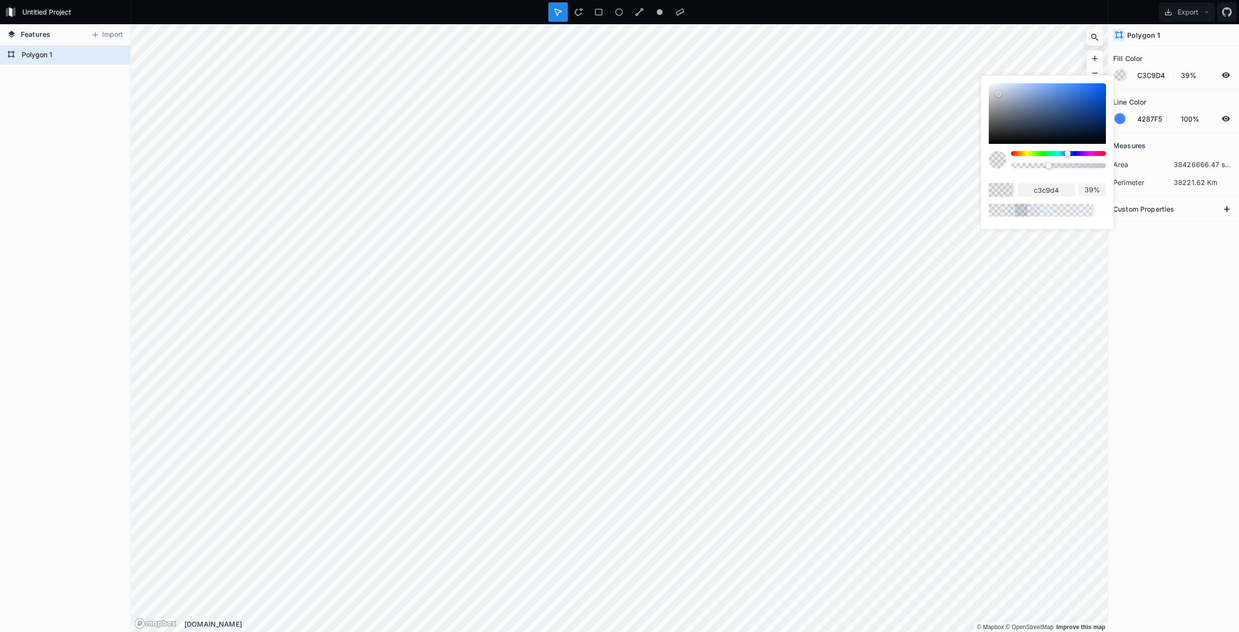
type input "C1C8D4"
type input "c1c8d4"
type input "C3C9D4"
type input "c3c9d4"
type input "C5CCD6"
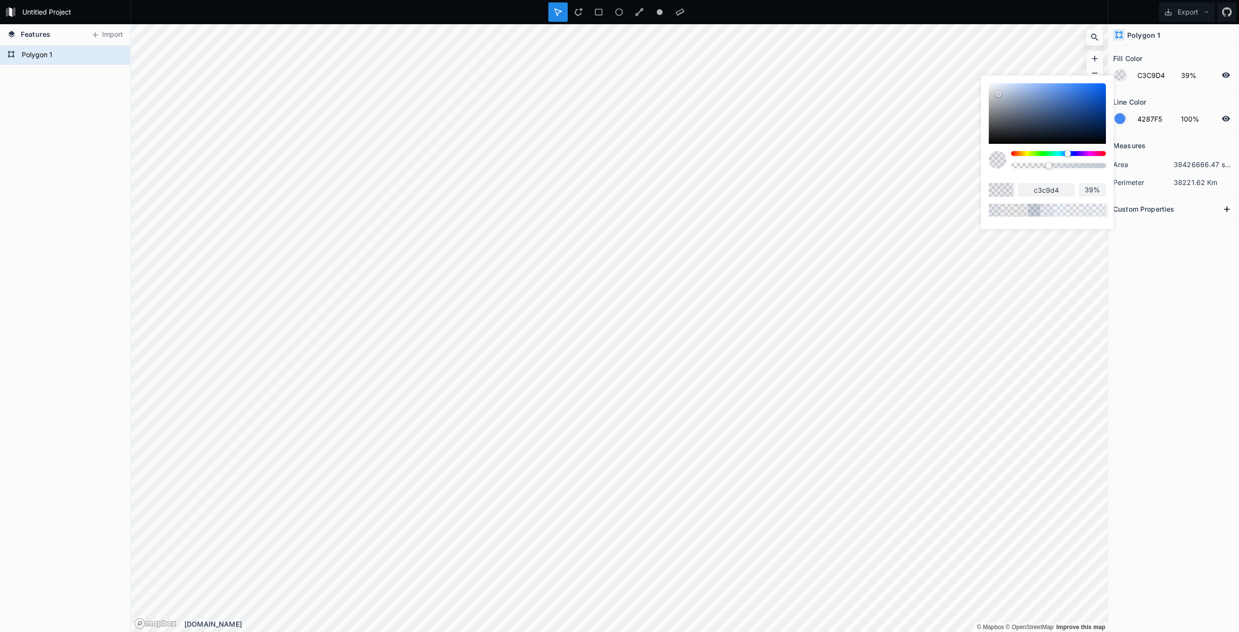
type input "c5ccd6"
type input "C7CED9"
type input "c7ced9"
type input "CAD0DB"
type input "cad0db"
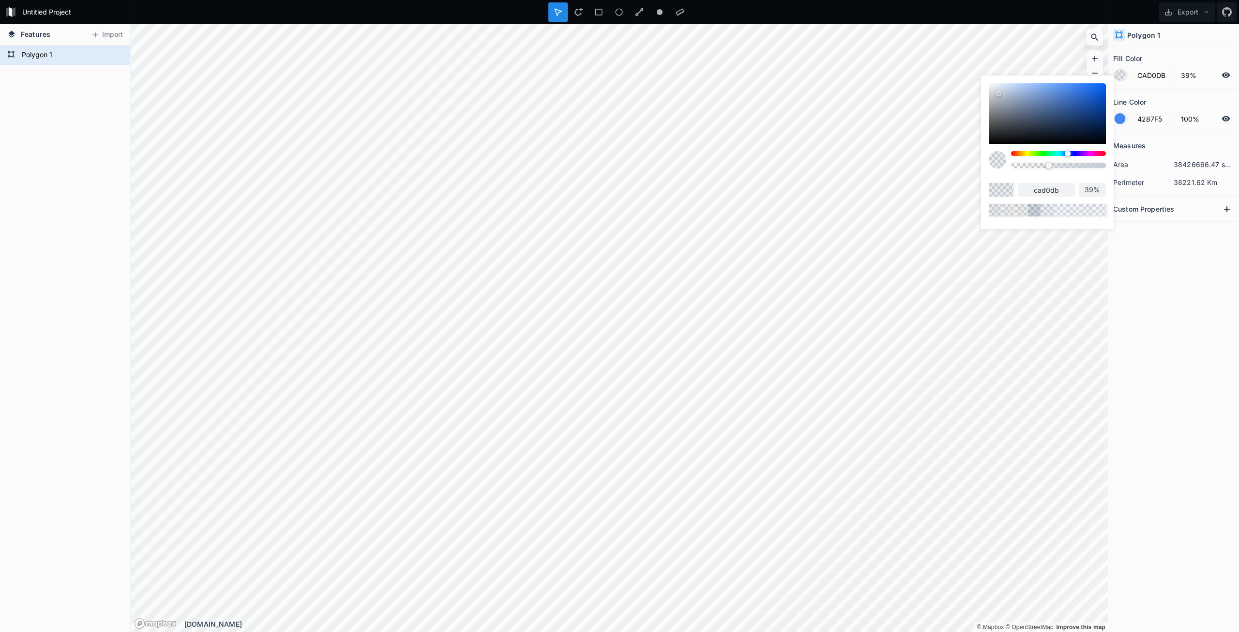
type input "CCD3DE"
type input "ccd3de"
type input "CED5E0"
type input "ced5e0"
type input "D1D8E3"
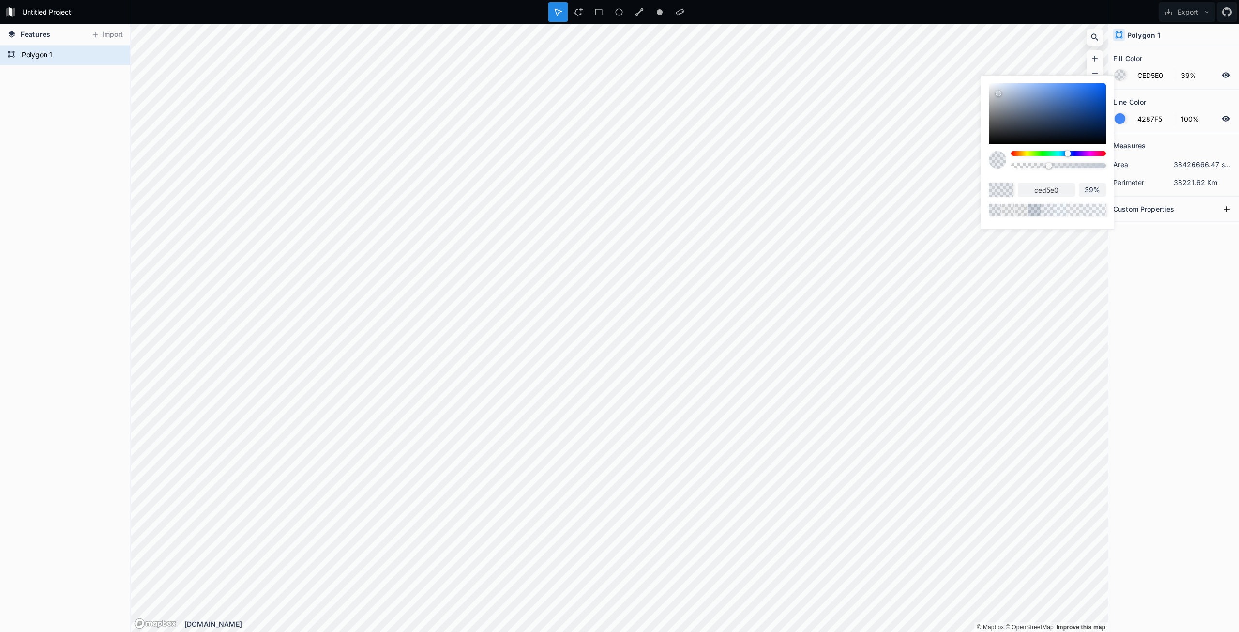
type input "d1d8e3"
type input "D1D9E6"
type input "d1d9e6"
type input "D3DBE8"
type input "d3dbe8"
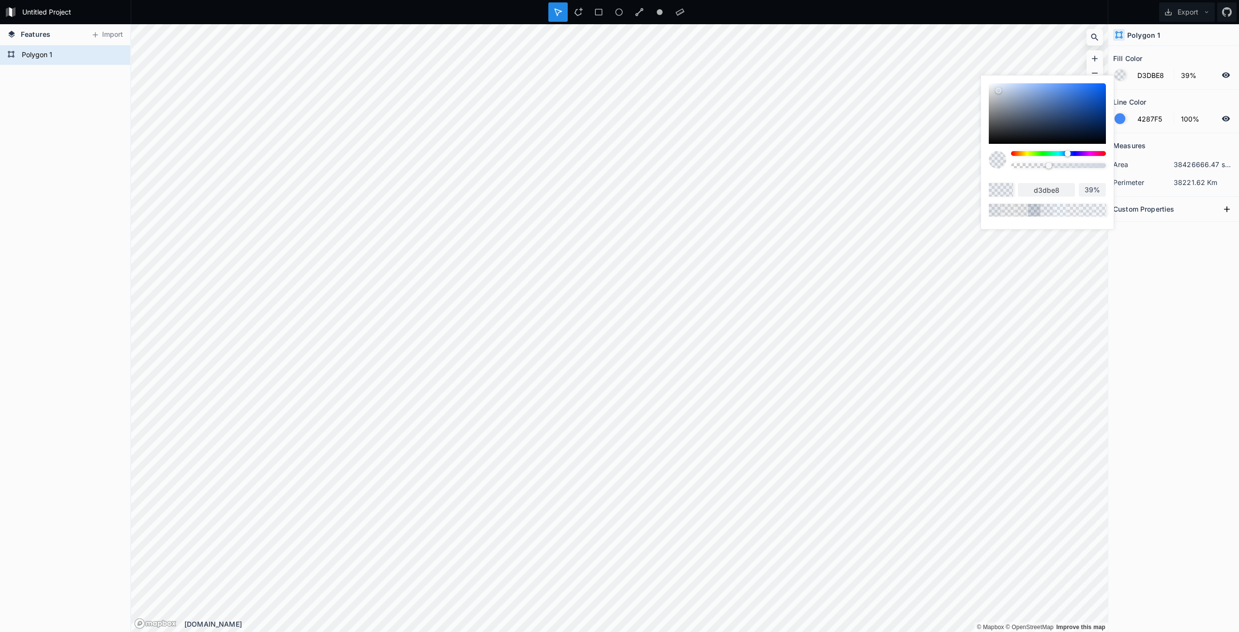
type input "D3DCEB"
type input "d3dceb"
type input "D3DDED"
type input "d3dded"
type input "D1DCED"
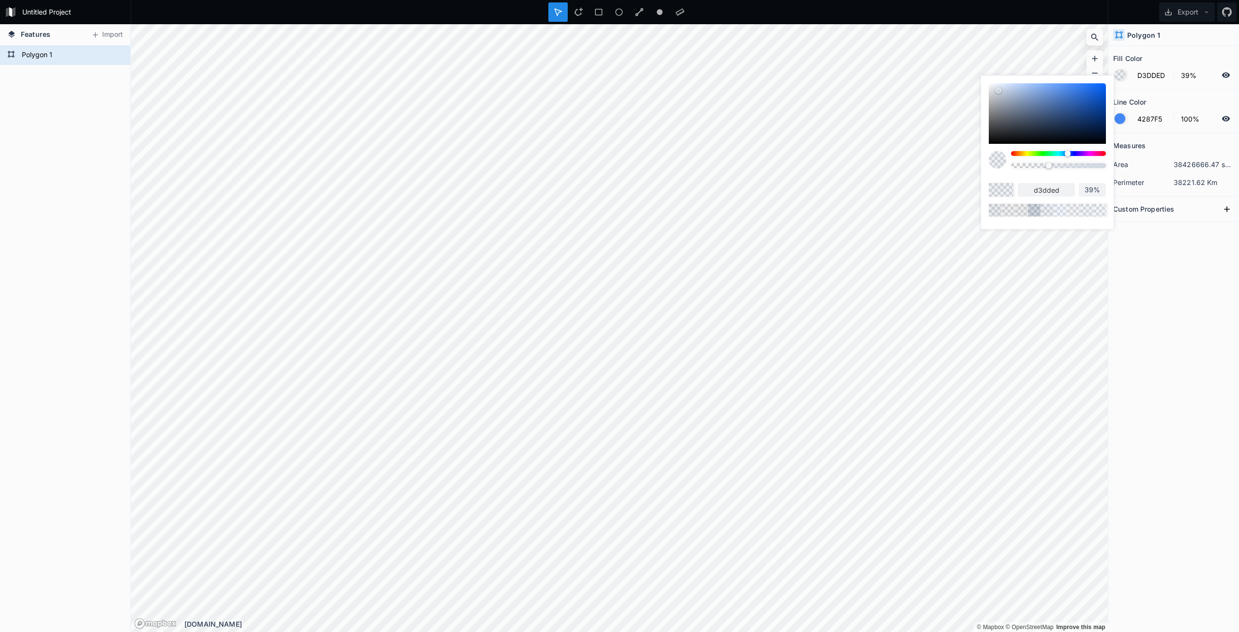
type input "d1dced"
type input "CEDBF0"
type input "cedbf0"
type input "CCDAF0"
type input "ccdaf0"
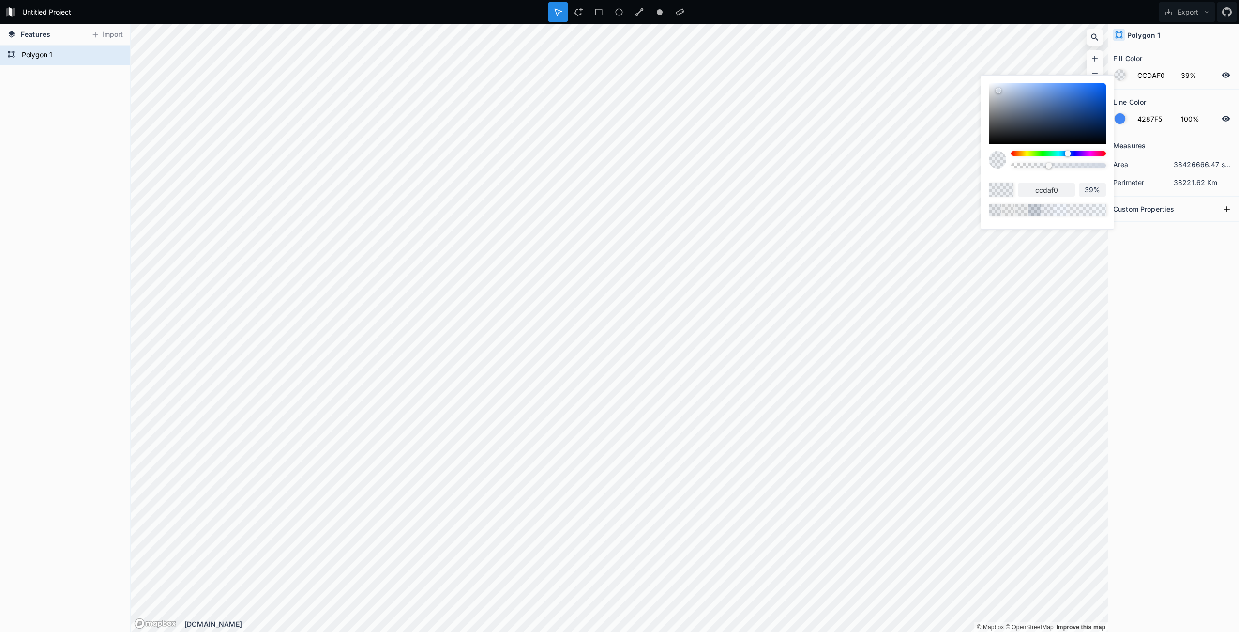
type input "C7D7F0"
type input "c7d7f0"
type input "C5D5F0"
type input "c5d5f0"
type input "C2D4F0"
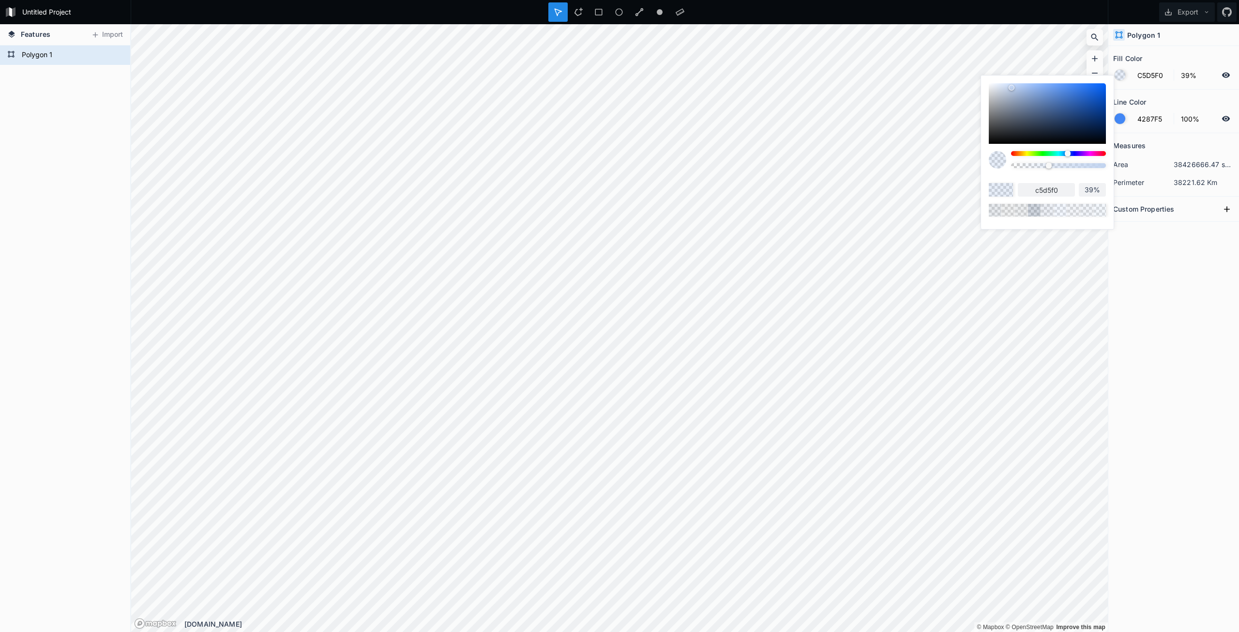
type input "c2d4f0"
click at [1001, 87] on div at bounding box center [1001, 88] width 6 height 6
click at [1024, 153] on div at bounding box center [1058, 153] width 95 height 5
click at [1124, 119] on div at bounding box center [1120, 118] width 11 height 11
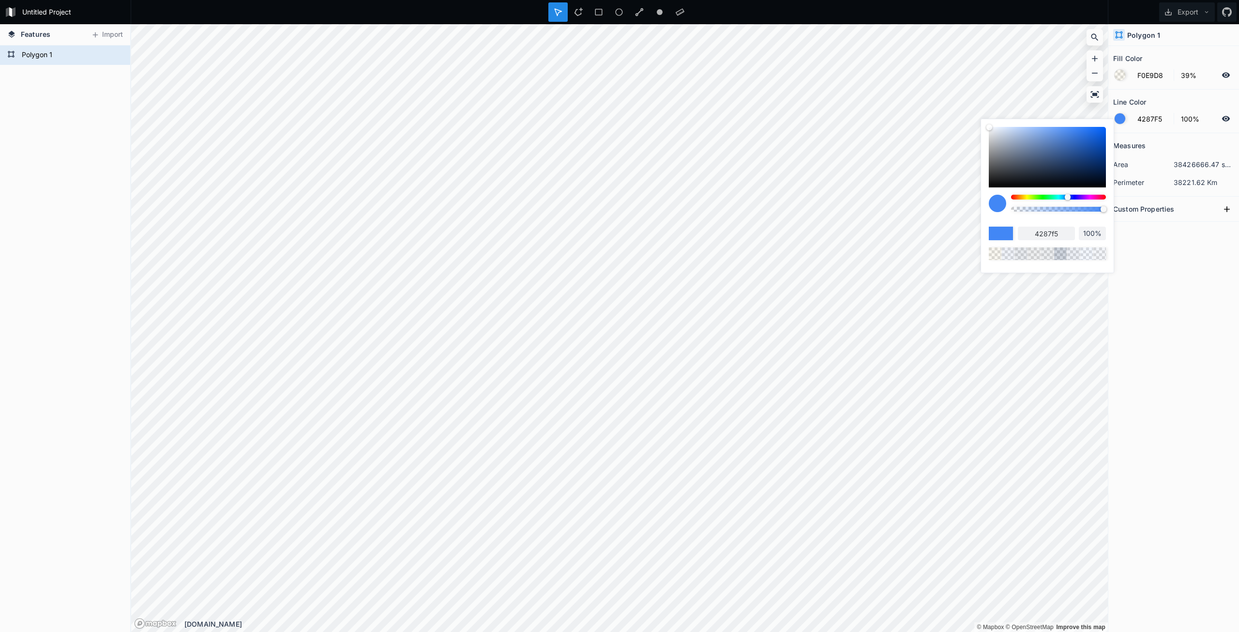
click at [1023, 197] on div at bounding box center [1058, 197] width 95 height 5
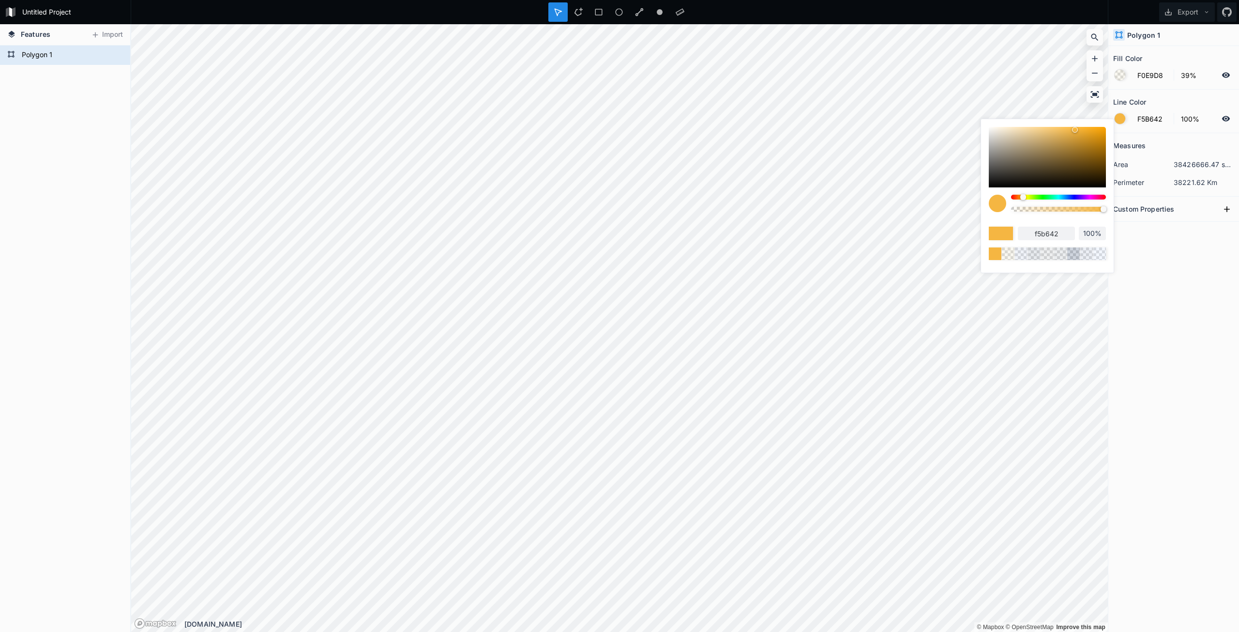
click at [1023, 197] on div at bounding box center [1023, 197] width 6 height 6
drag, startPoint x: 1075, startPoint y: 130, endPoint x: 1110, endPoint y: 130, distance: 34.9
click at [1110, 131] on div at bounding box center [1109, 134] width 6 height 6
click at [1022, 198] on div at bounding box center [1022, 197] width 6 height 6
click at [1107, 135] on div at bounding box center [1107, 135] width 6 height 6
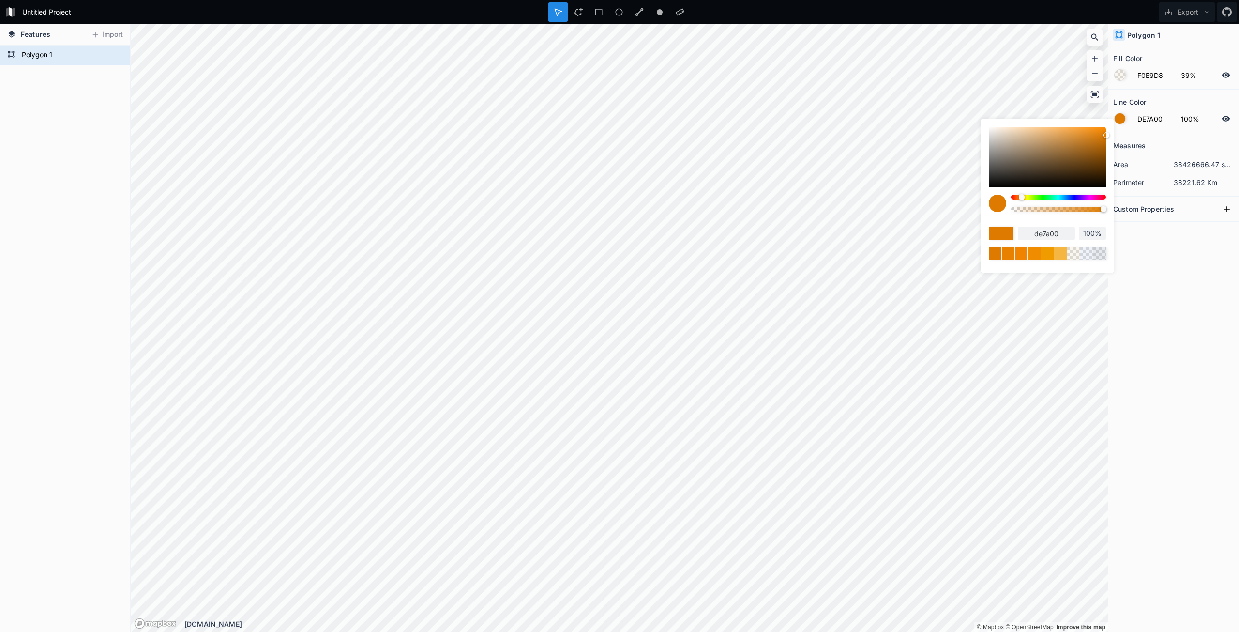
click at [1171, 288] on div "Measures area 38426666.47 sq. km perimeter 38221.62 Km Custom Properties" at bounding box center [1174, 358] width 131 height 450
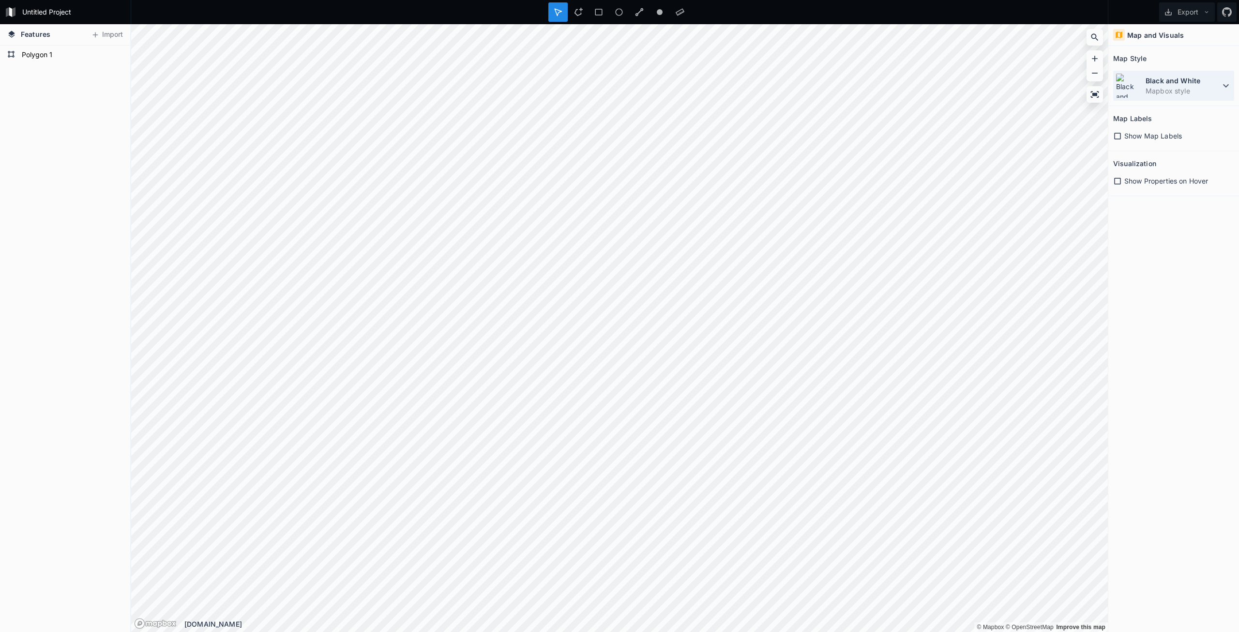
click at [1162, 82] on dt "Black and White" at bounding box center [1183, 81] width 75 height 10
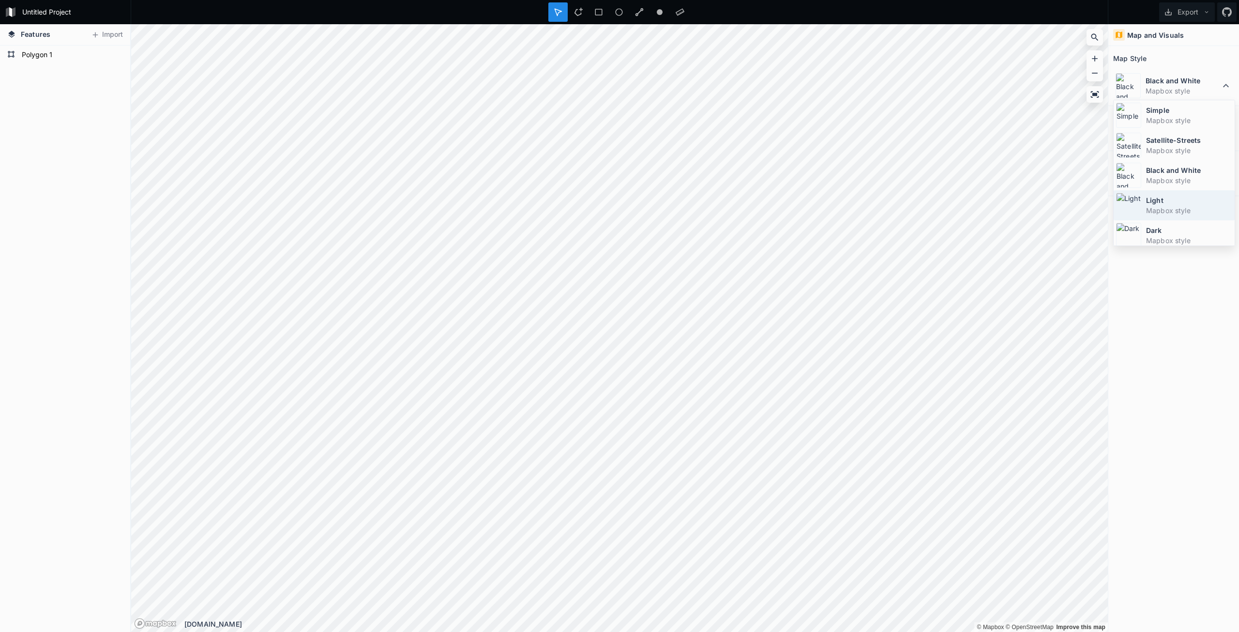
click at [1167, 204] on dt "Light" at bounding box center [1189, 200] width 86 height 10
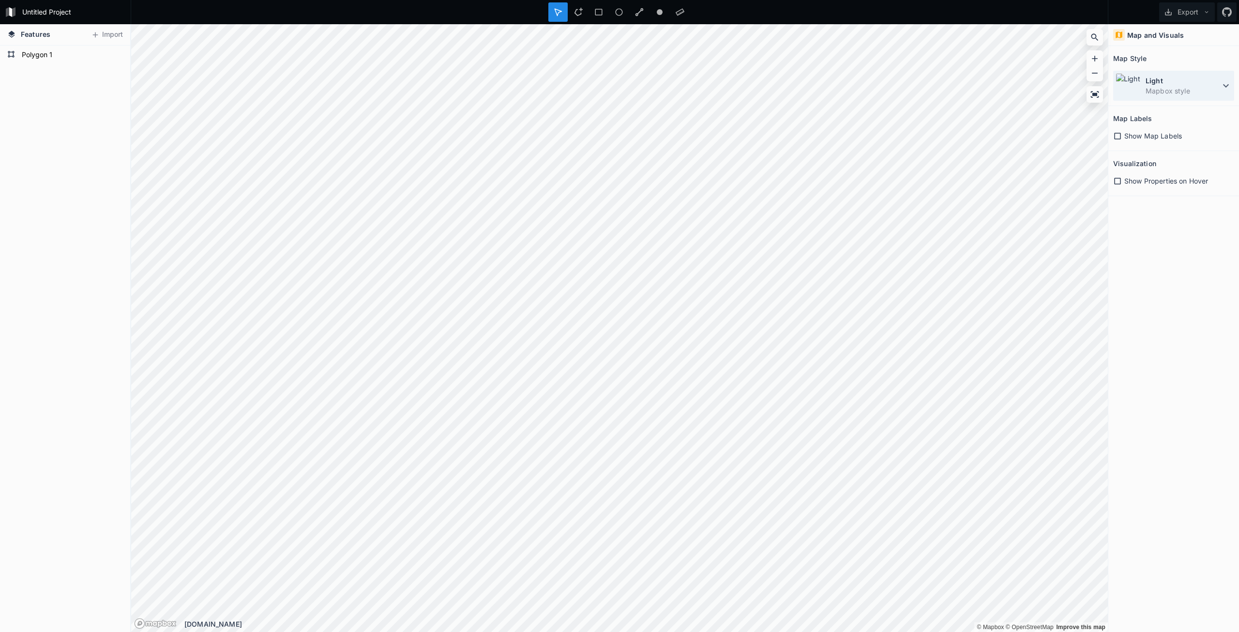
click at [1175, 84] on dt "Light" at bounding box center [1183, 81] width 75 height 10
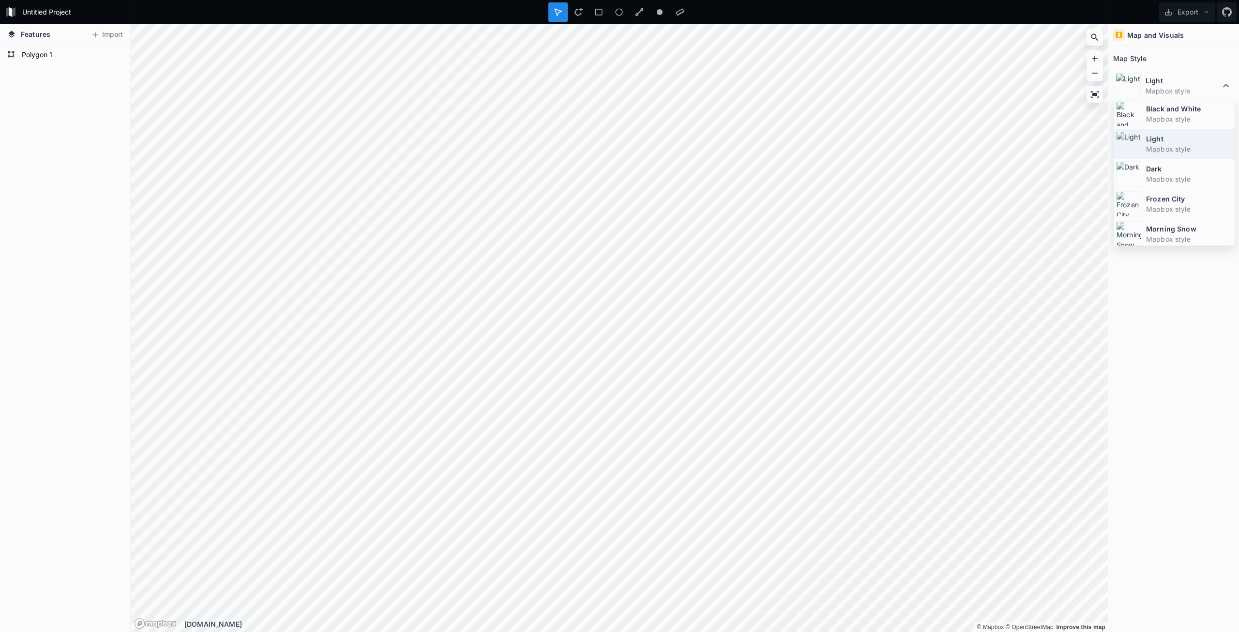
scroll to position [65, 0]
click at [1188, 195] on dt "Frozen City" at bounding box center [1189, 195] width 86 height 10
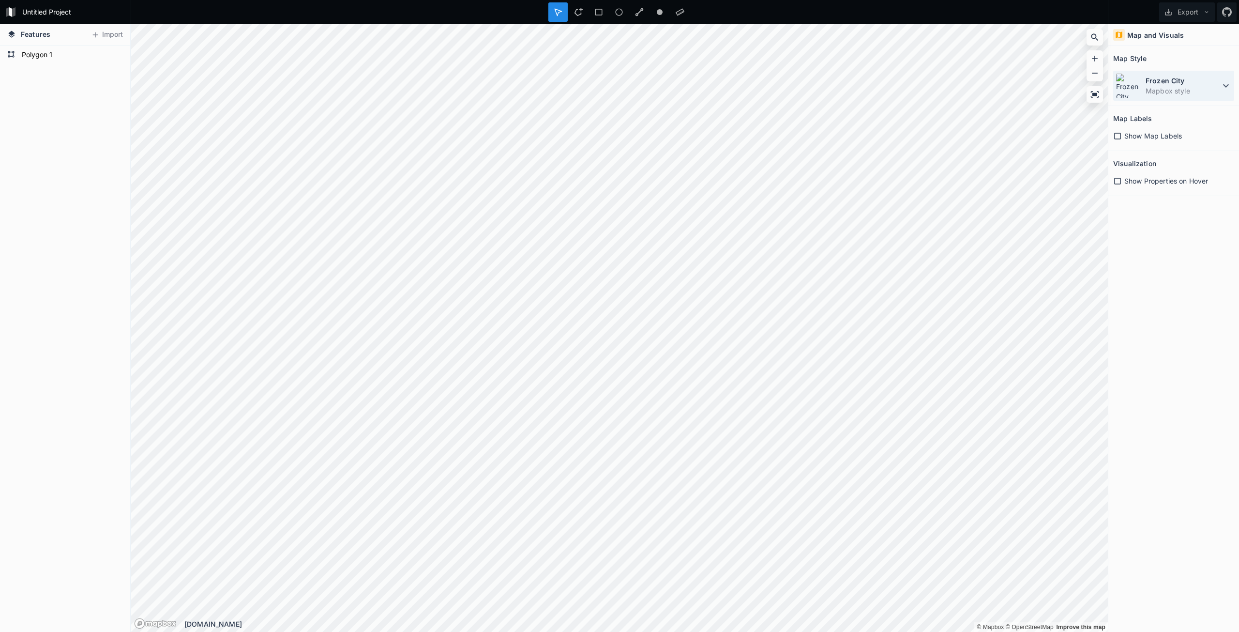
click at [1189, 87] on dd "Mapbox style" at bounding box center [1183, 91] width 75 height 10
click at [1187, 230] on dt "Morning Snow" at bounding box center [1189, 225] width 86 height 10
click at [1175, 91] on dd "Mapbox style" at bounding box center [1183, 91] width 75 height 10
click at [1172, 113] on dt "Simple" at bounding box center [1189, 110] width 86 height 10
click at [1175, 79] on dt "Simple" at bounding box center [1183, 81] width 75 height 10
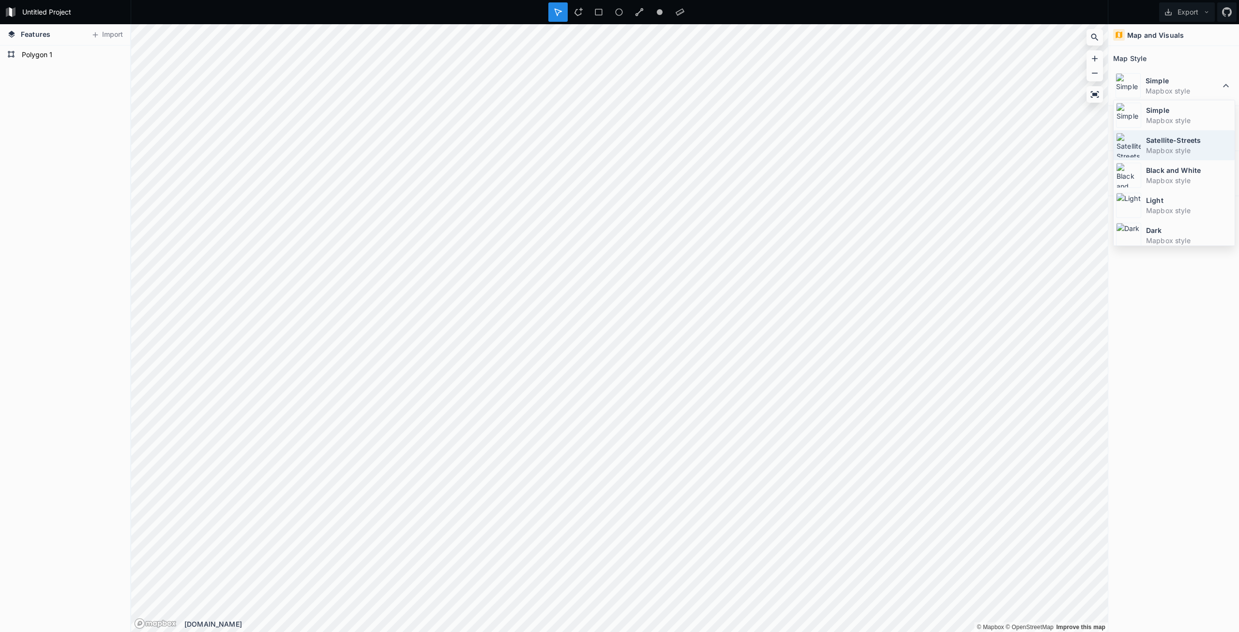
click at [1166, 152] on dd "Mapbox style" at bounding box center [1189, 150] width 86 height 10
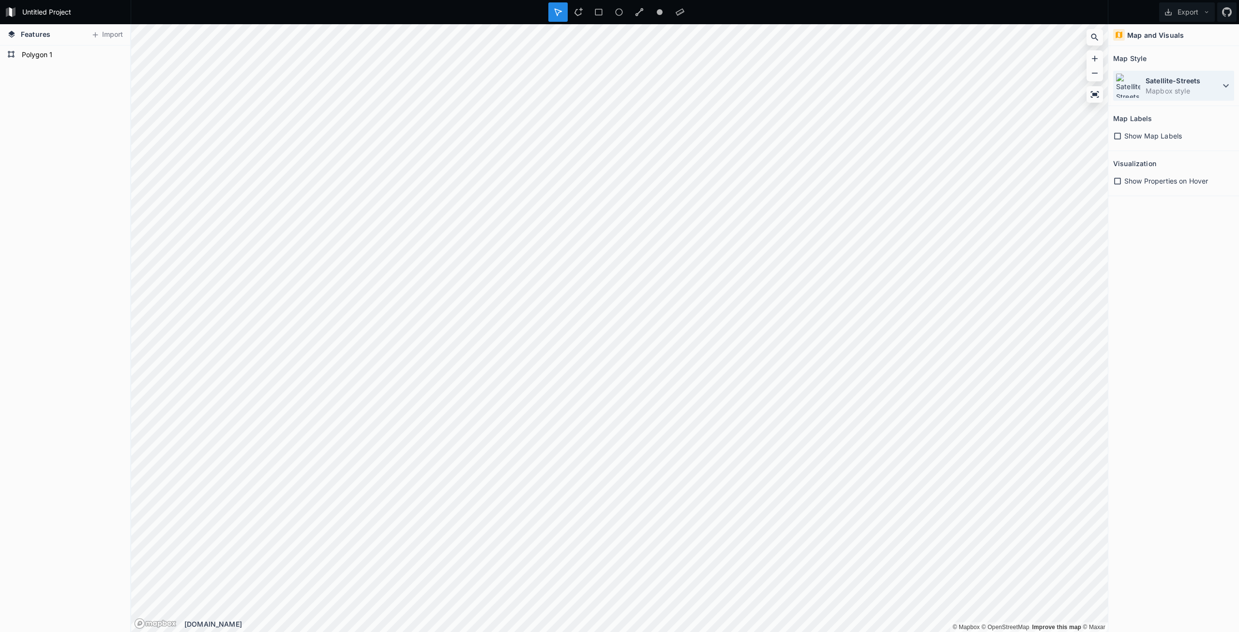
click at [1181, 77] on dt "Satellite-Streets" at bounding box center [1183, 81] width 75 height 10
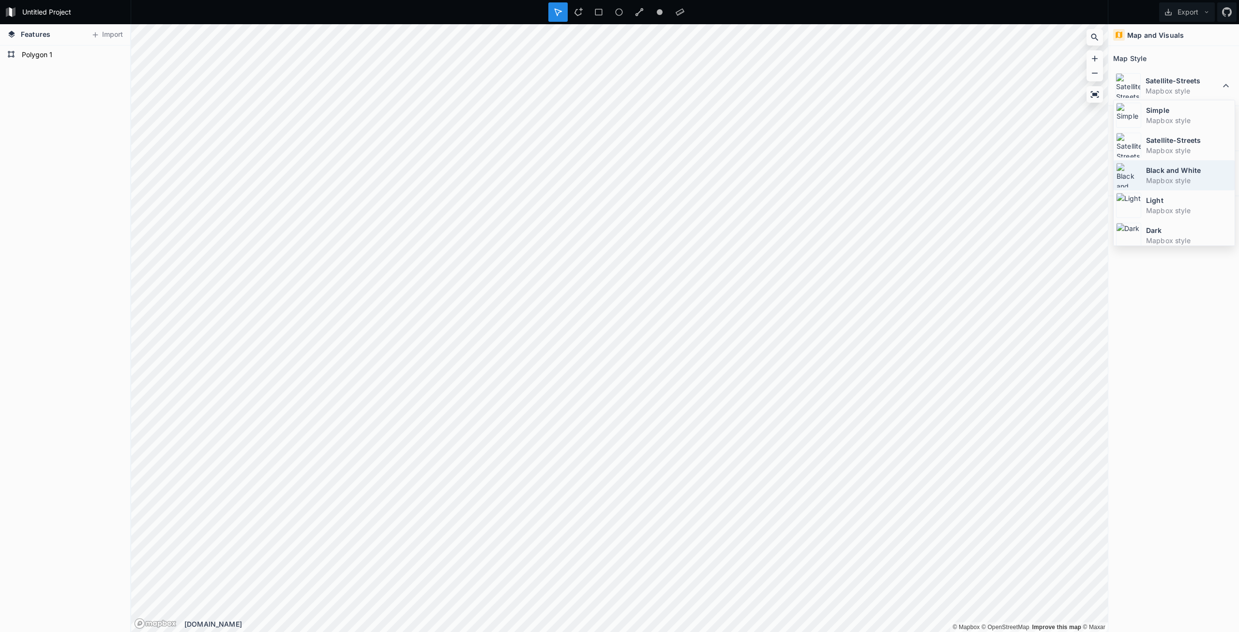
click at [1182, 170] on dt "Black and White" at bounding box center [1189, 170] width 86 height 10
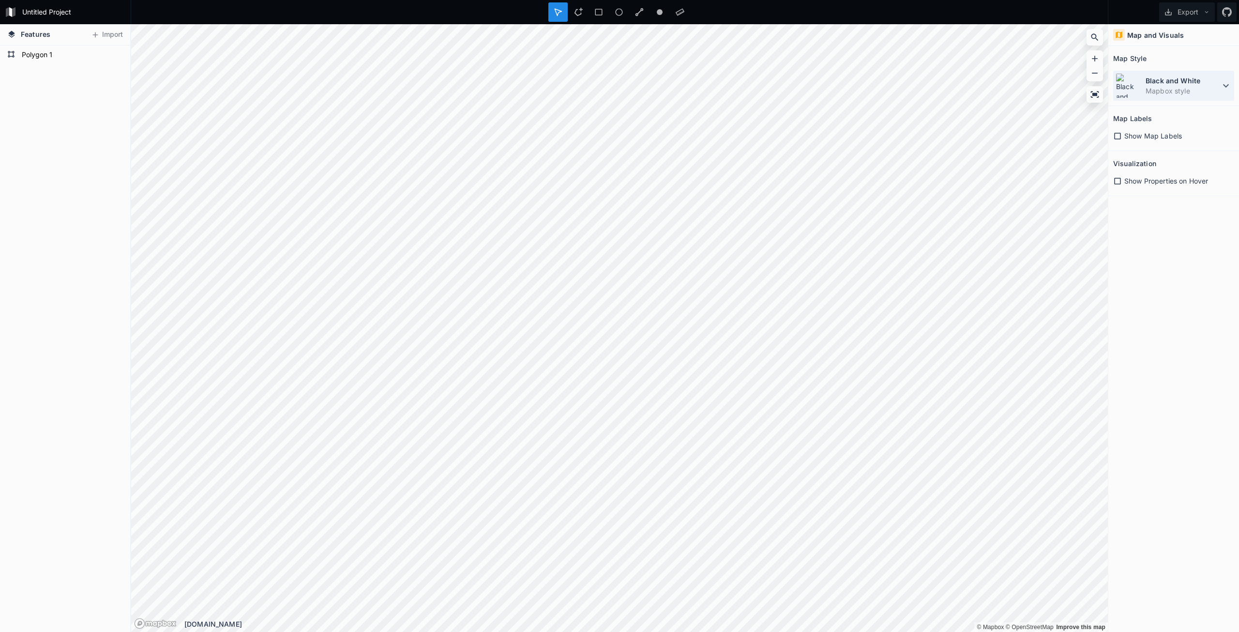
click at [1204, 84] on dt "Black and White" at bounding box center [1183, 81] width 75 height 10
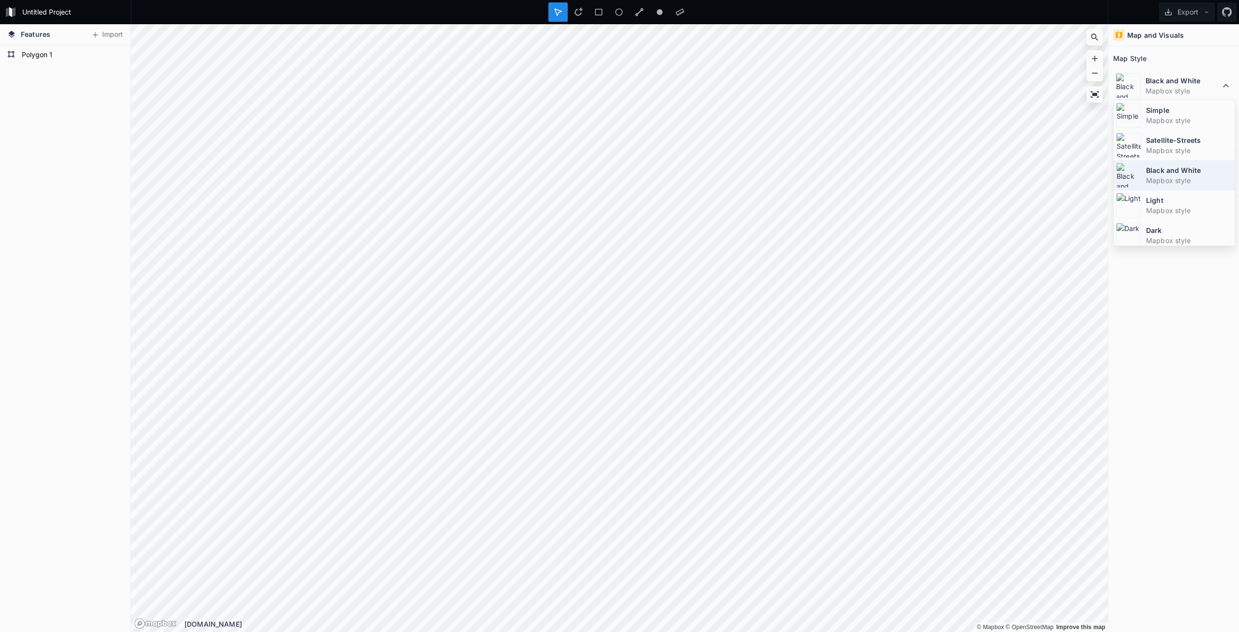
click at [1191, 178] on dd "Mapbox style" at bounding box center [1189, 180] width 86 height 10
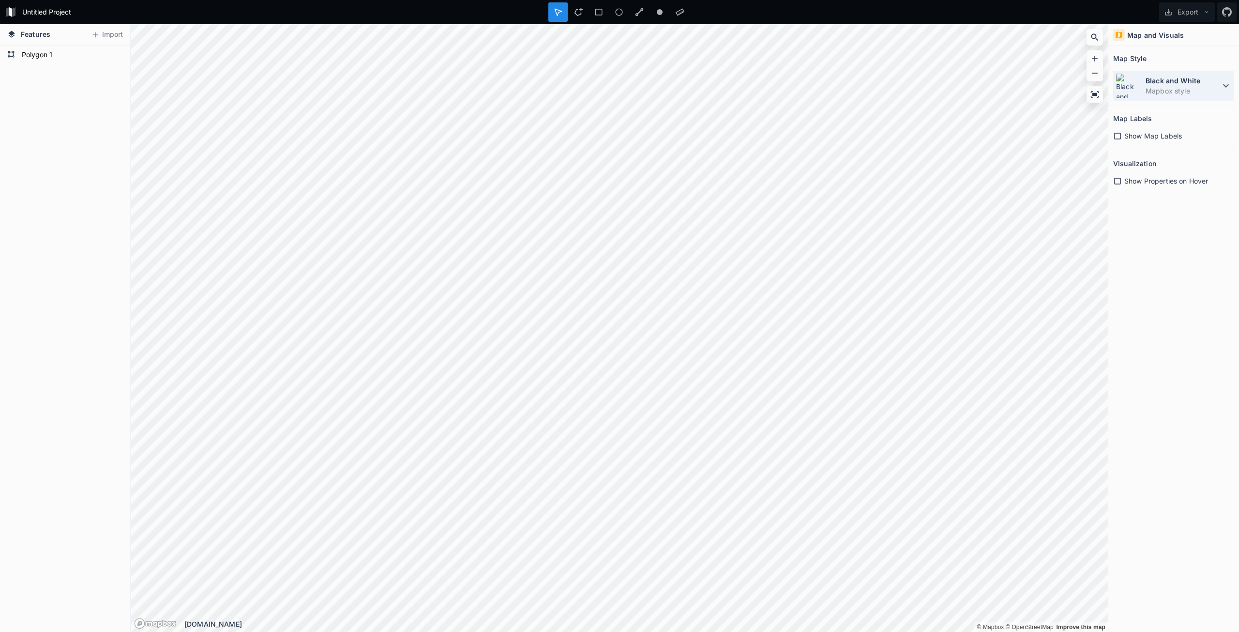
click at [1173, 86] on dd "Mapbox style" at bounding box center [1183, 91] width 75 height 10
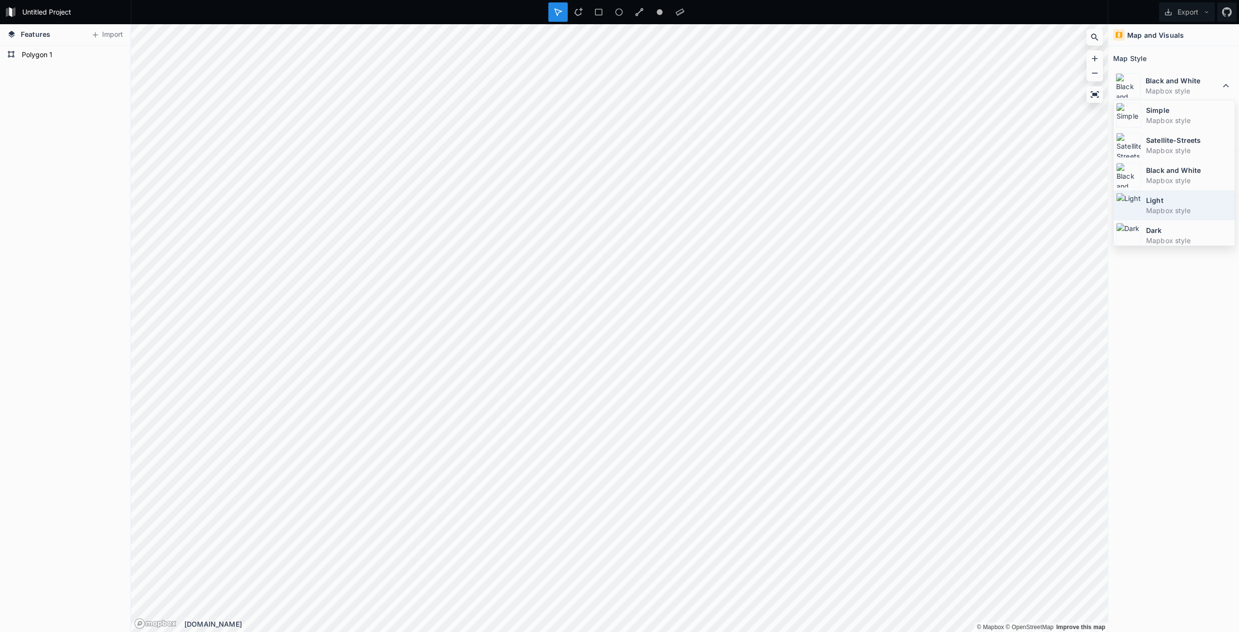
click at [1160, 215] on dd "Mapbox style" at bounding box center [1189, 210] width 86 height 10
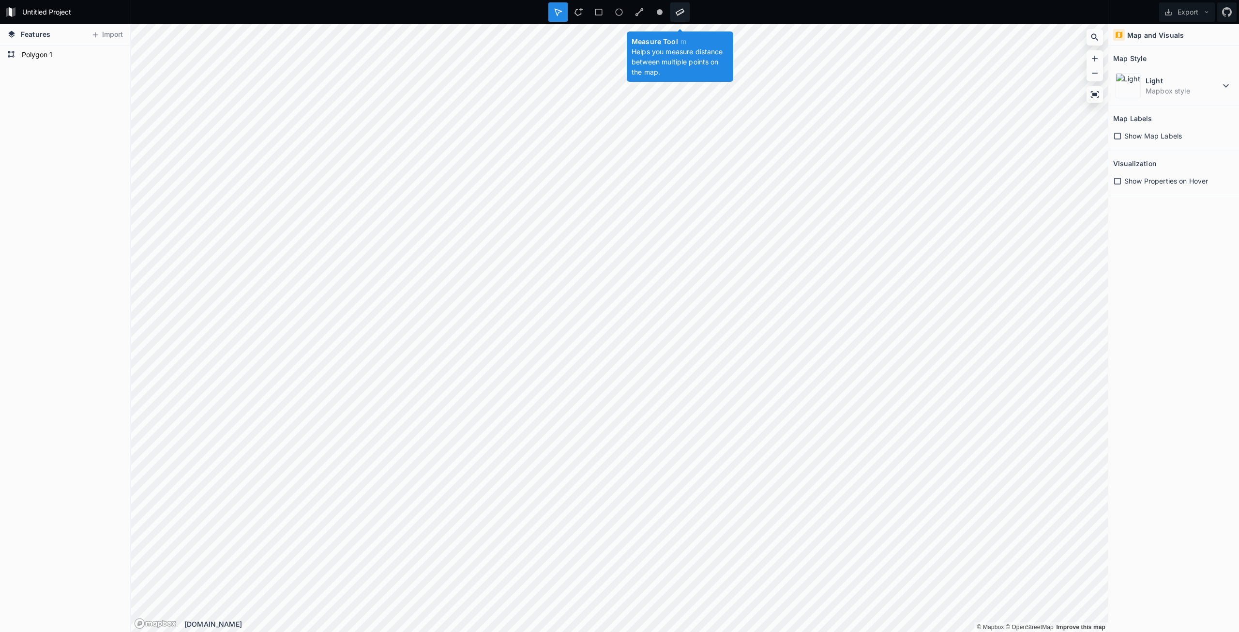
click at [679, 12] on icon at bounding box center [680, 12] width 9 height 9
click at [557, 11] on icon at bounding box center [558, 12] width 9 height 9
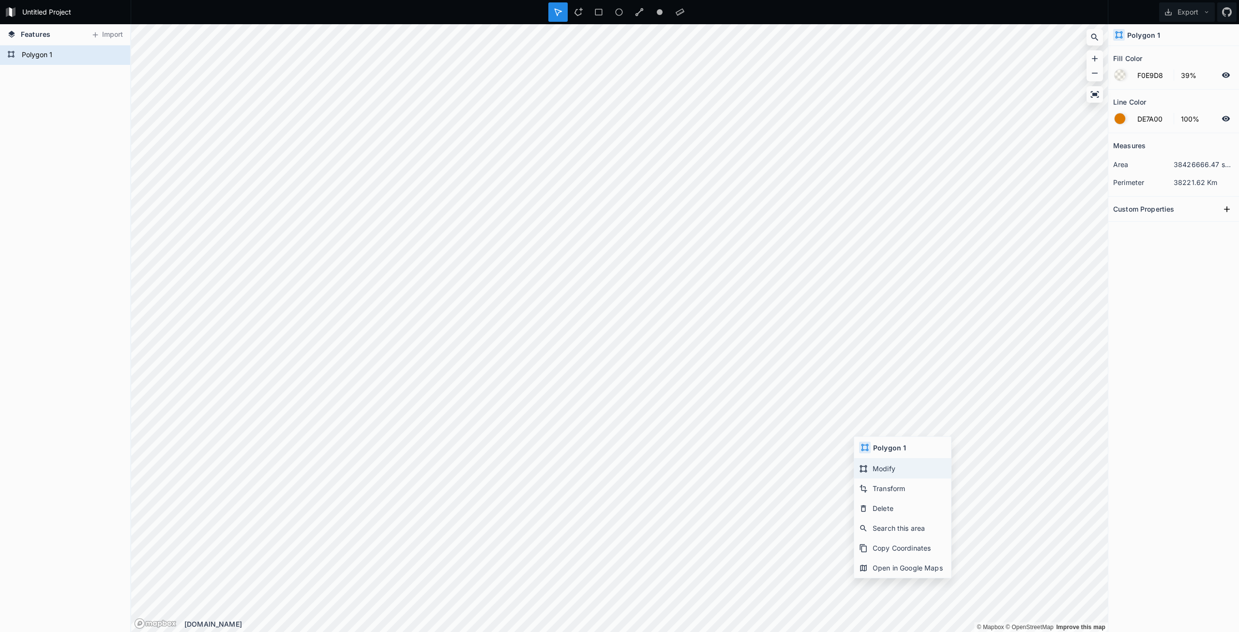
click at [887, 465] on div "Modify" at bounding box center [902, 468] width 97 height 20
click at [372, 394] on div "Modify" at bounding box center [391, 390] width 97 height 20
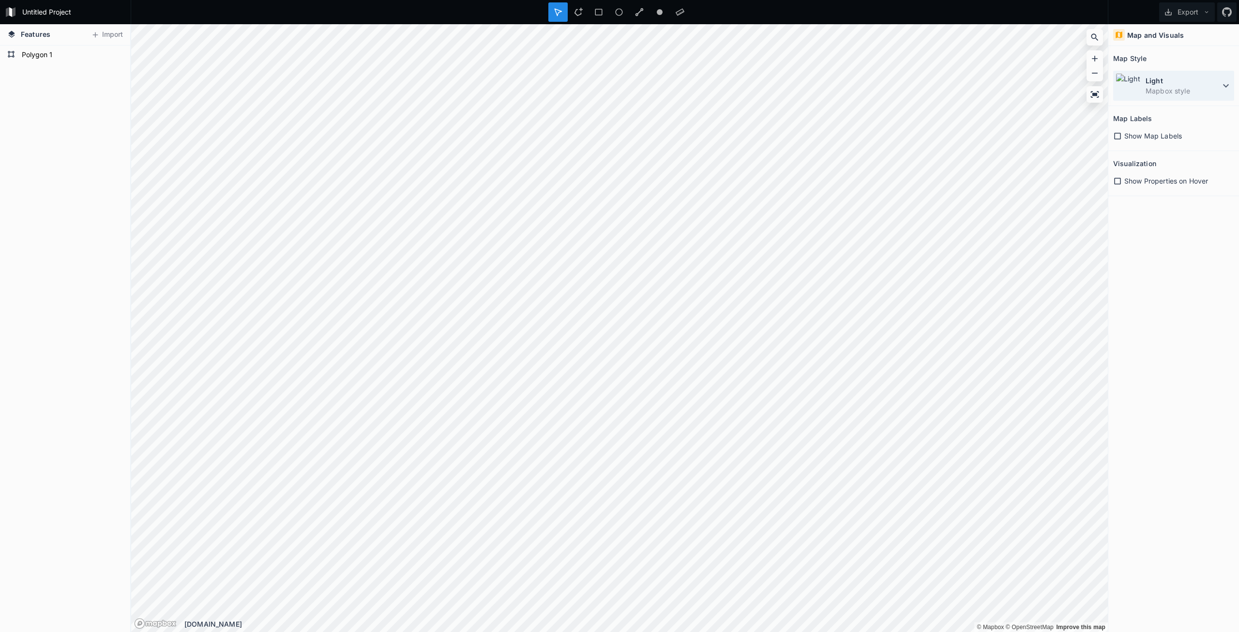
click at [1190, 84] on dt "Light" at bounding box center [1183, 81] width 75 height 10
click at [1155, 109] on dt "Simple" at bounding box center [1189, 110] width 86 height 10
click at [1189, 12] on button "Export" at bounding box center [1187, 11] width 56 height 19
click at [1195, 53] on div "Export as .geojson" at bounding box center [1185, 56] width 97 height 20
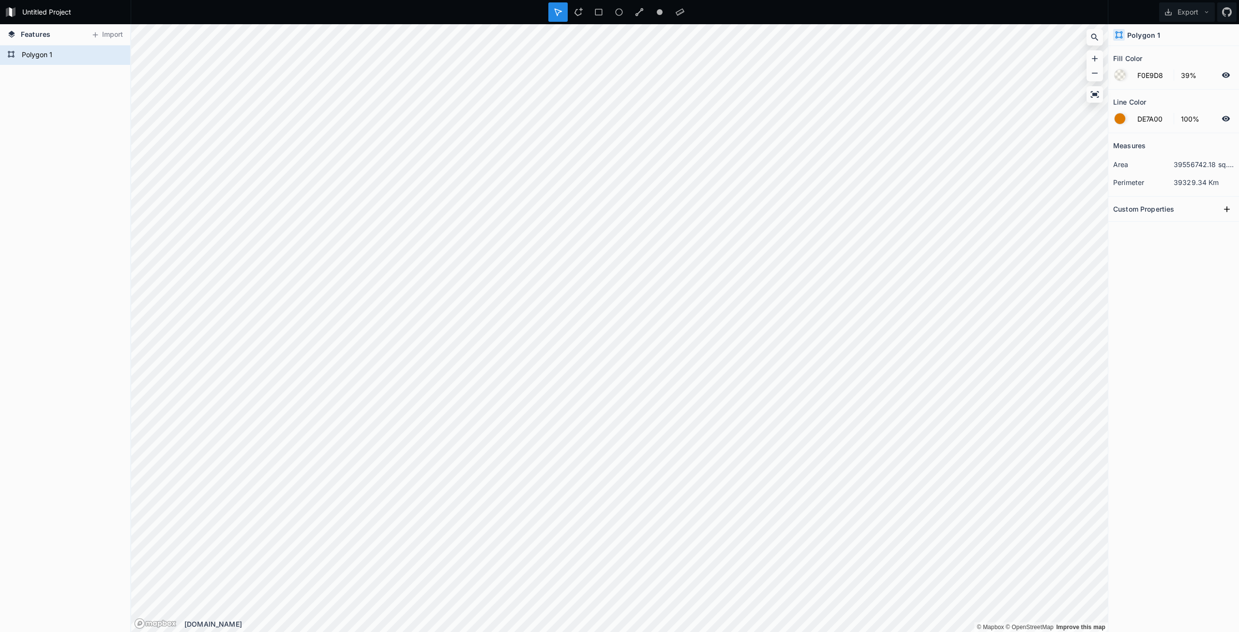
click at [1116, 75] on div at bounding box center [1120, 75] width 11 height 11
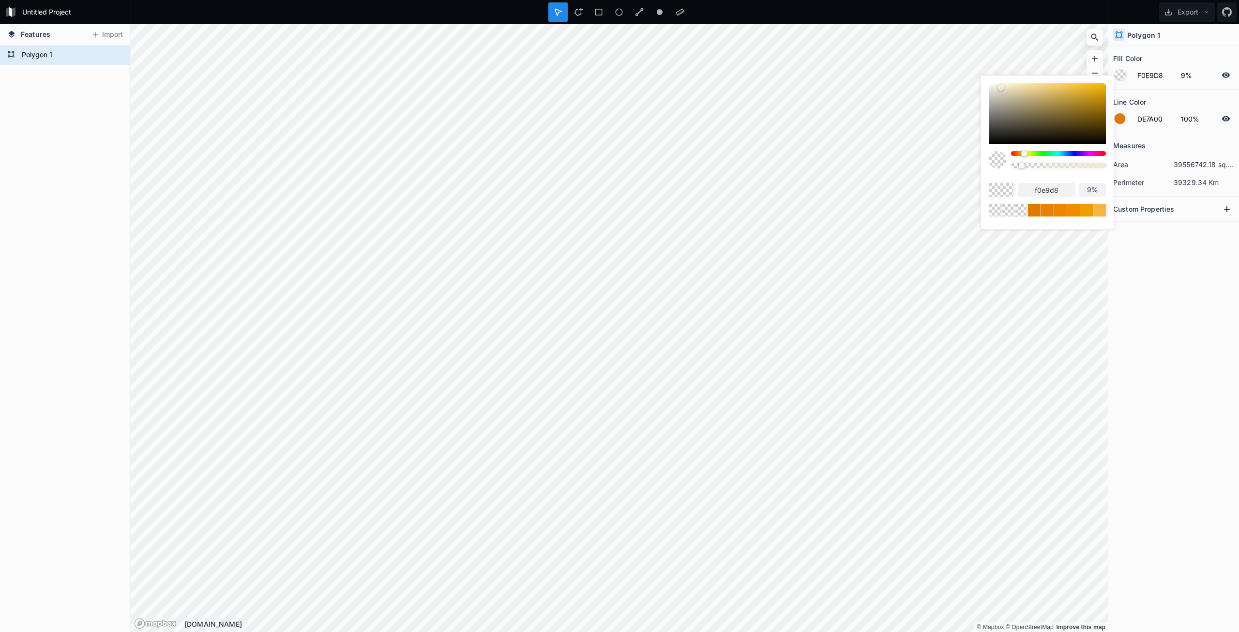
drag, startPoint x: 1047, startPoint y: 166, endPoint x: 1021, endPoint y: 172, distance: 25.8
click at [1021, 172] on div at bounding box center [1058, 163] width 95 height 24
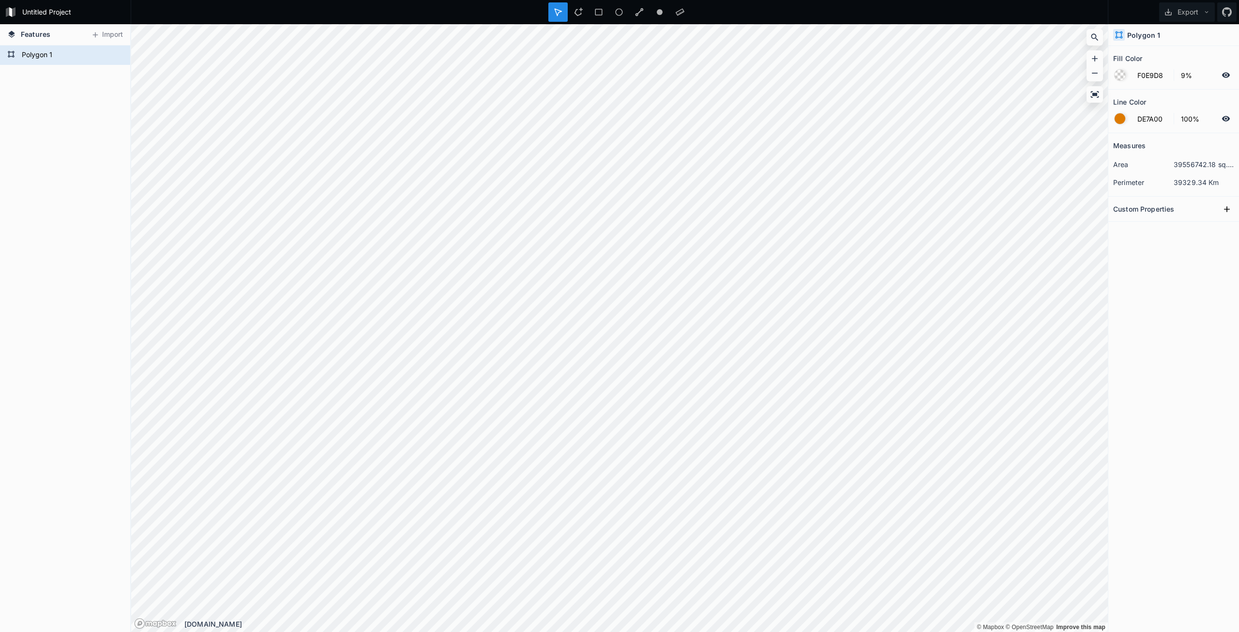
click at [1119, 121] on div at bounding box center [1120, 118] width 11 height 11
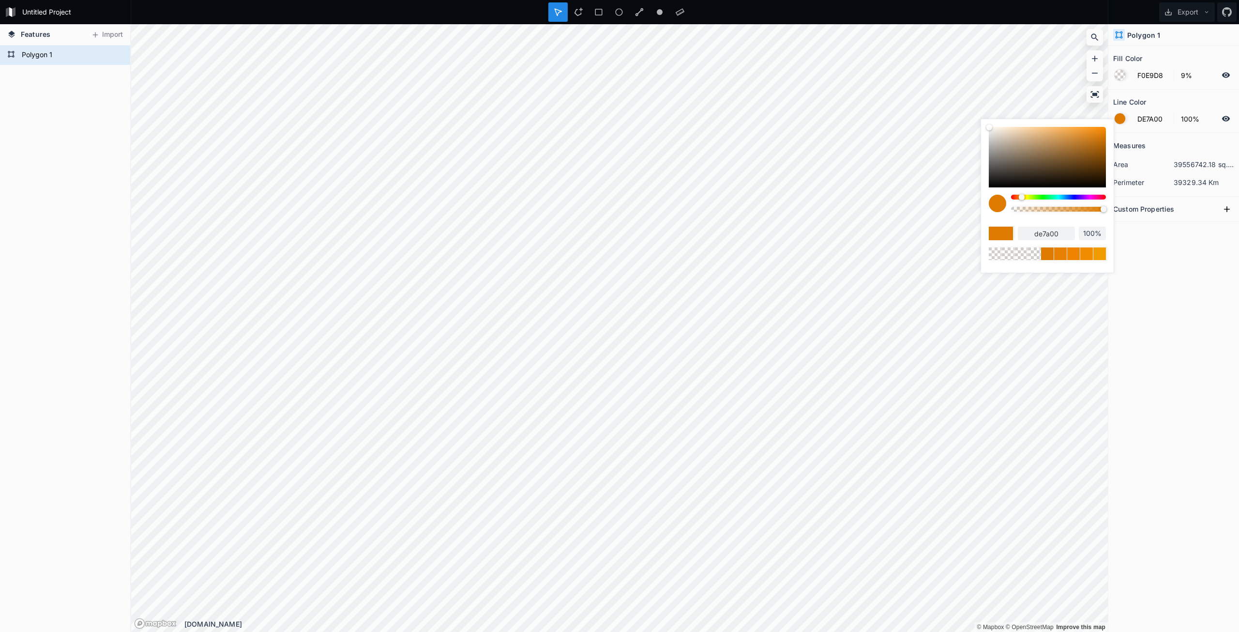
click at [1097, 197] on div at bounding box center [1058, 197] width 95 height 5
drag, startPoint x: 1097, startPoint y: 197, endPoint x: 1021, endPoint y: 205, distance: 76.0
click at [1021, 205] on div at bounding box center [1058, 207] width 95 height 24
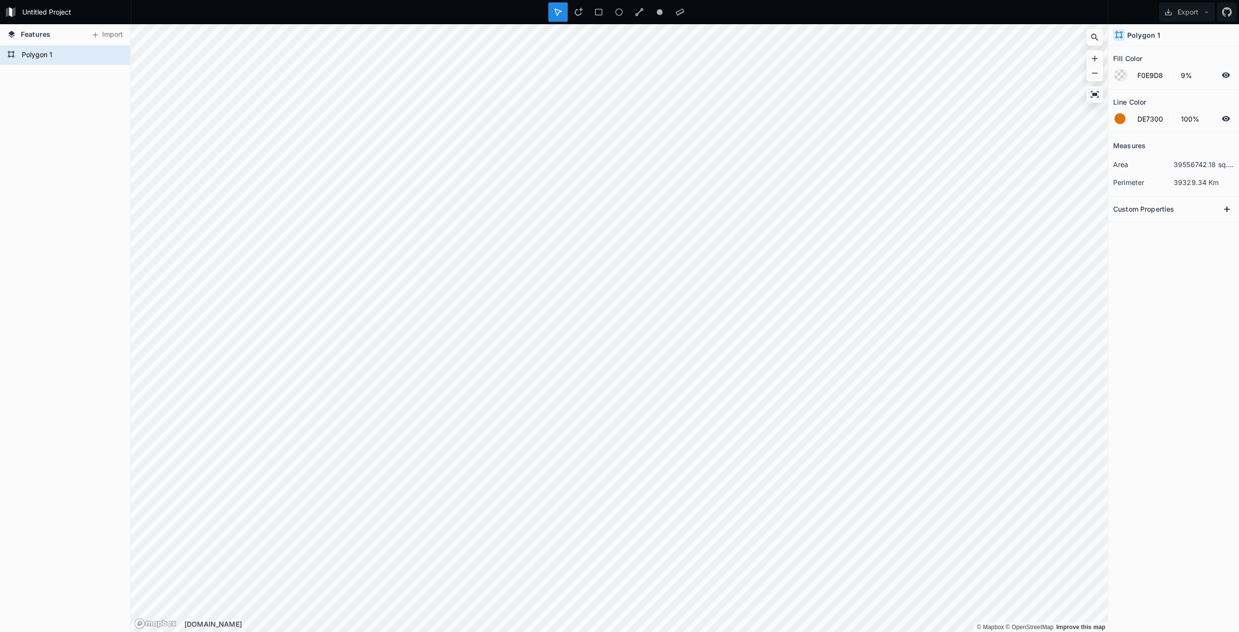
click at [1124, 120] on div at bounding box center [1120, 118] width 11 height 11
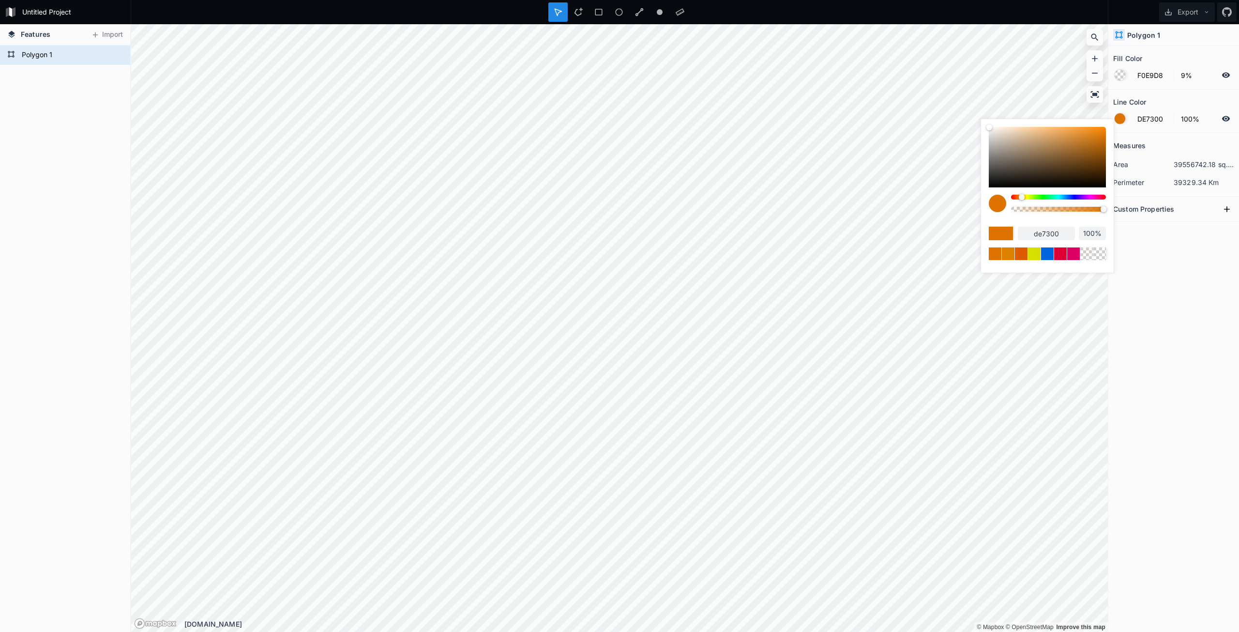
click at [1221, 121] on form "DE7300 100%" at bounding box center [1173, 118] width 121 height 18
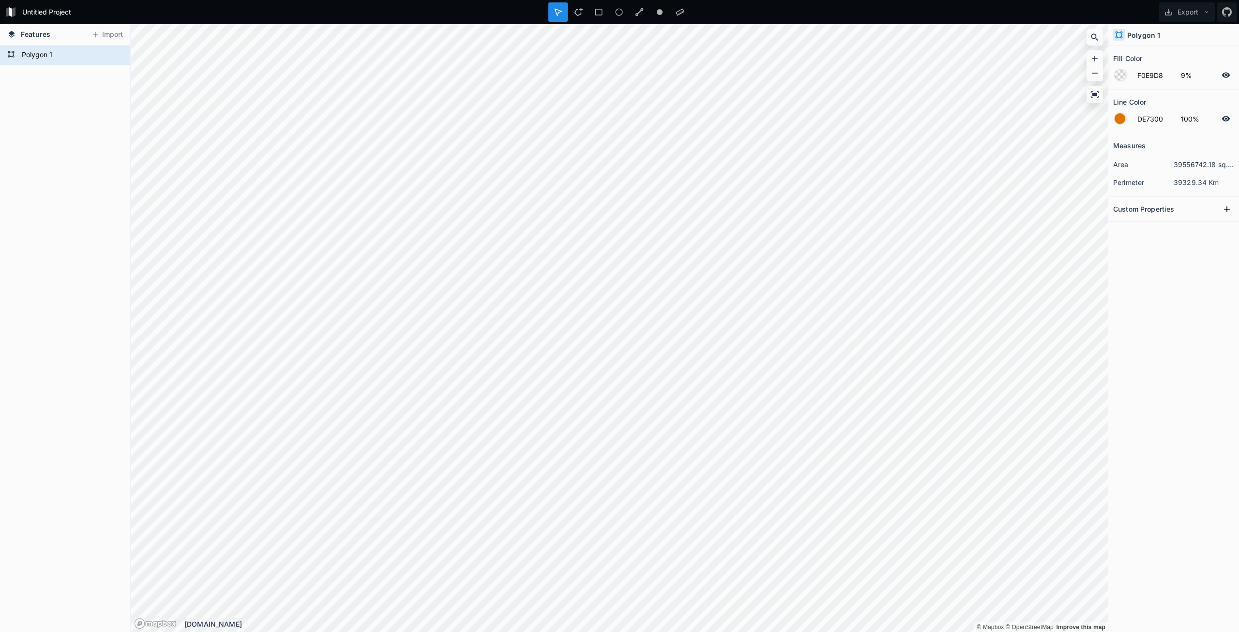
click at [1227, 119] on icon at bounding box center [1226, 118] width 8 height 5
click at [1227, 119] on icon at bounding box center [1226, 118] width 9 height 9
click at [1151, 121] on input "DE7300" at bounding box center [1153, 119] width 42 height 12
click at [1167, 101] on div "Line Color" at bounding box center [1173, 101] width 121 height 15
click at [1188, 122] on input "100%" at bounding box center [1196, 119] width 42 height 12
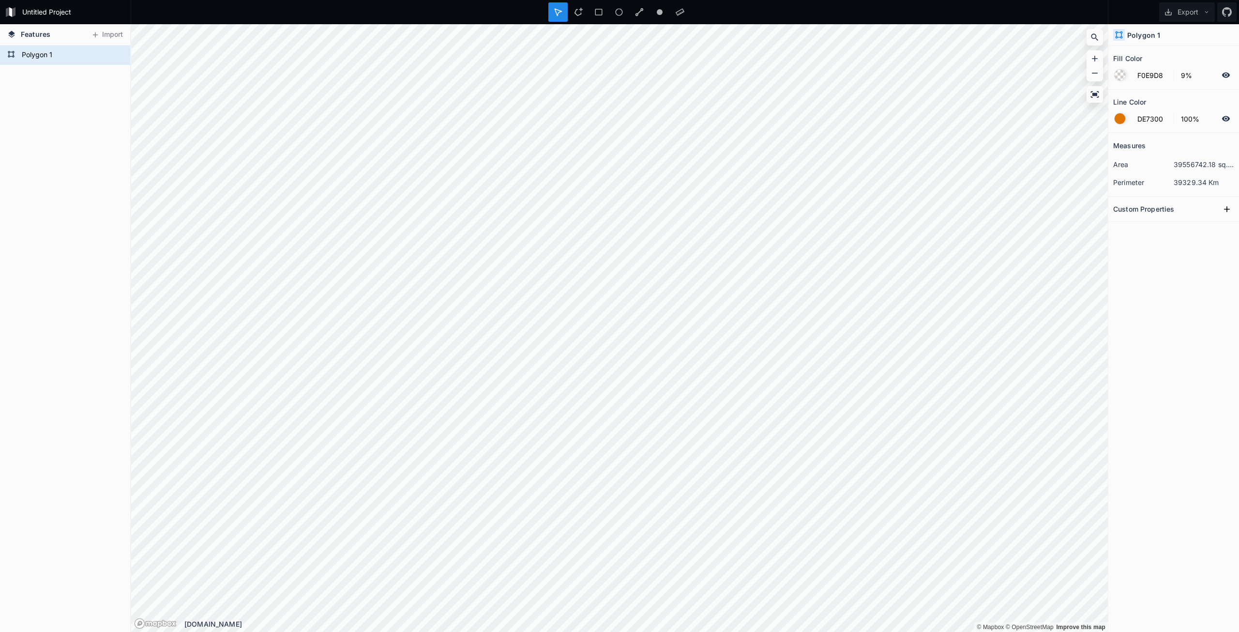
click at [1186, 100] on div "Line Color" at bounding box center [1173, 101] width 121 height 15
